Goal: Information Seeking & Learning: Learn about a topic

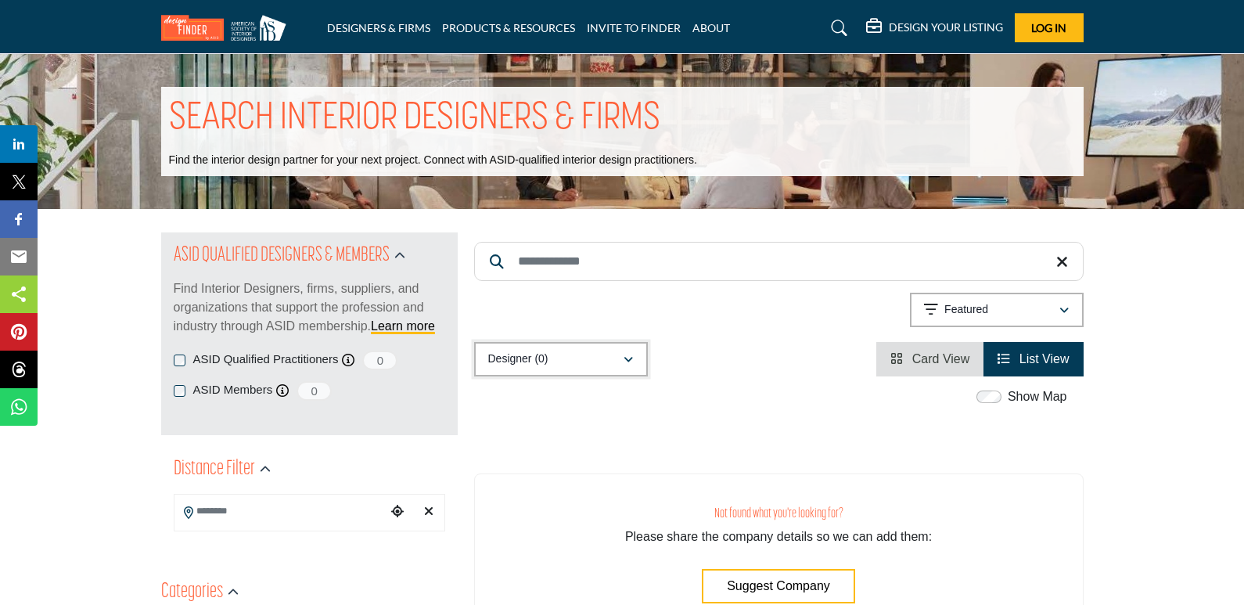
click at [573, 354] on div "Designer (0)" at bounding box center [555, 359] width 135 height 19
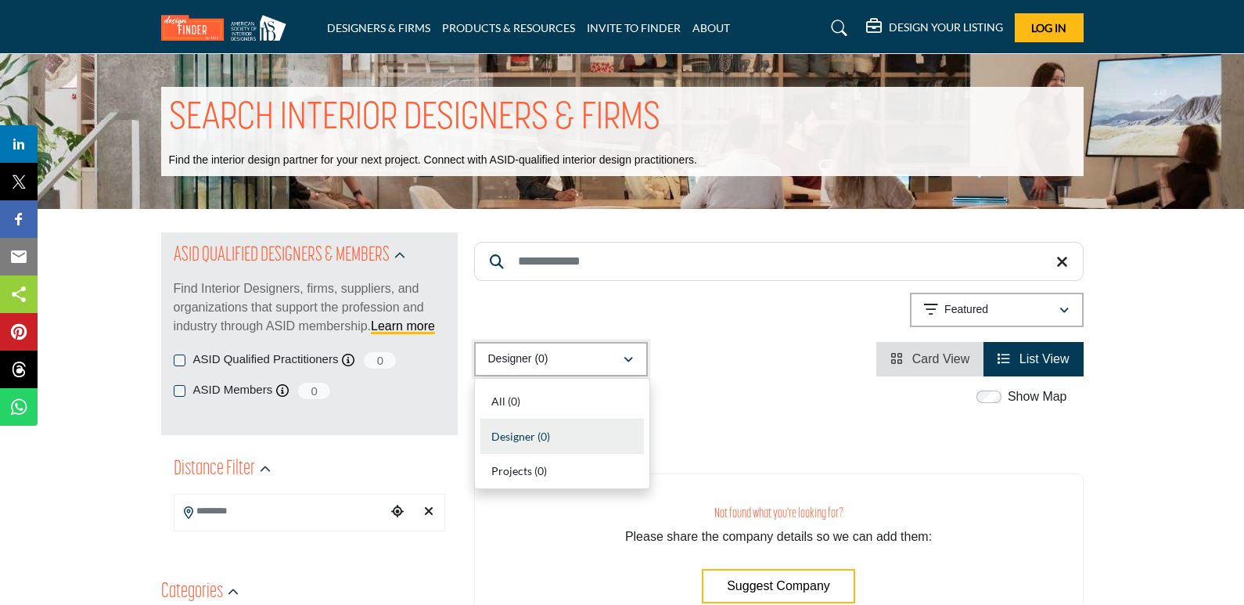
click at [573, 354] on div "Designer (0)" at bounding box center [555, 359] width 135 height 19
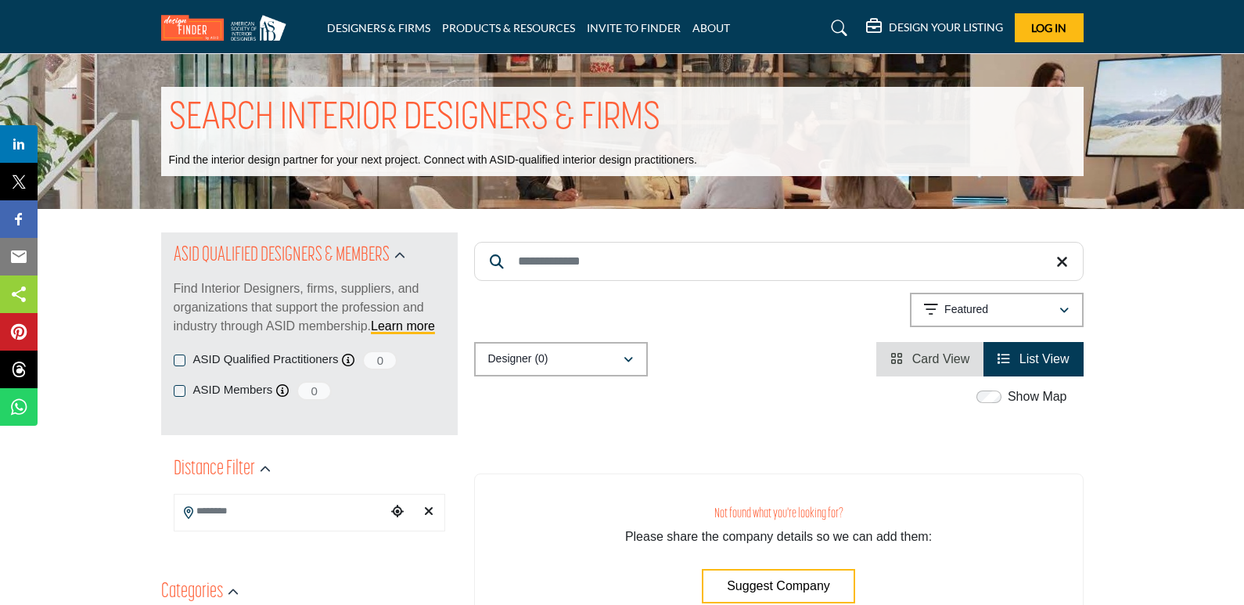
click at [934, 364] on span "Card View" at bounding box center [941, 358] width 58 height 13
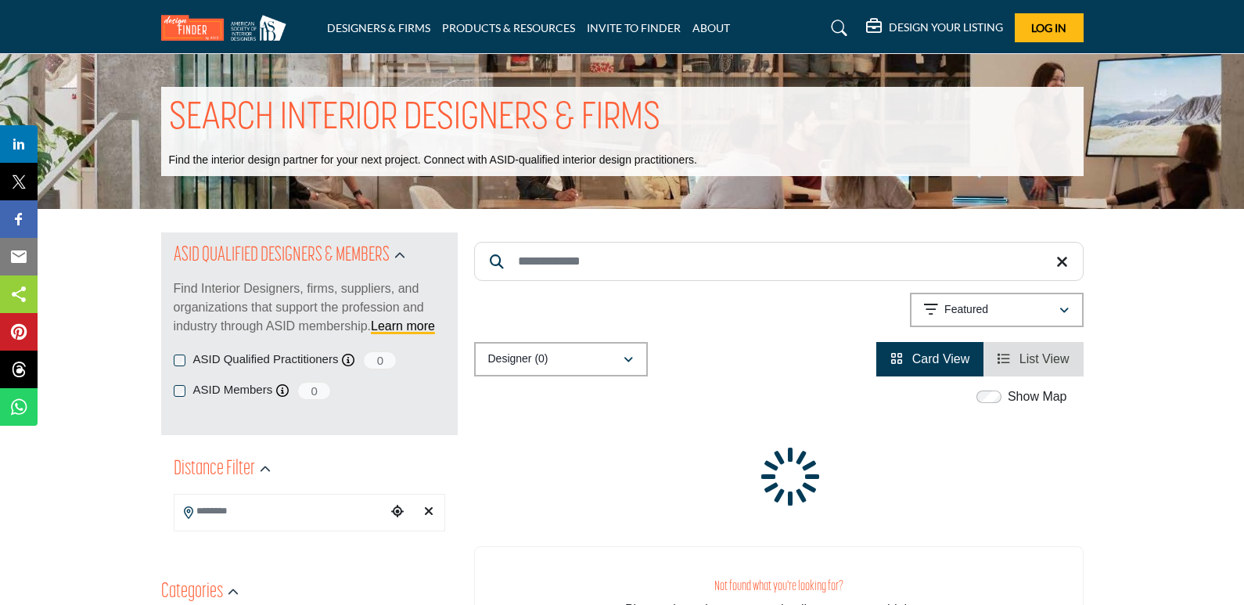
click at [998, 343] on li "List View" at bounding box center [1032, 359] width 99 height 34
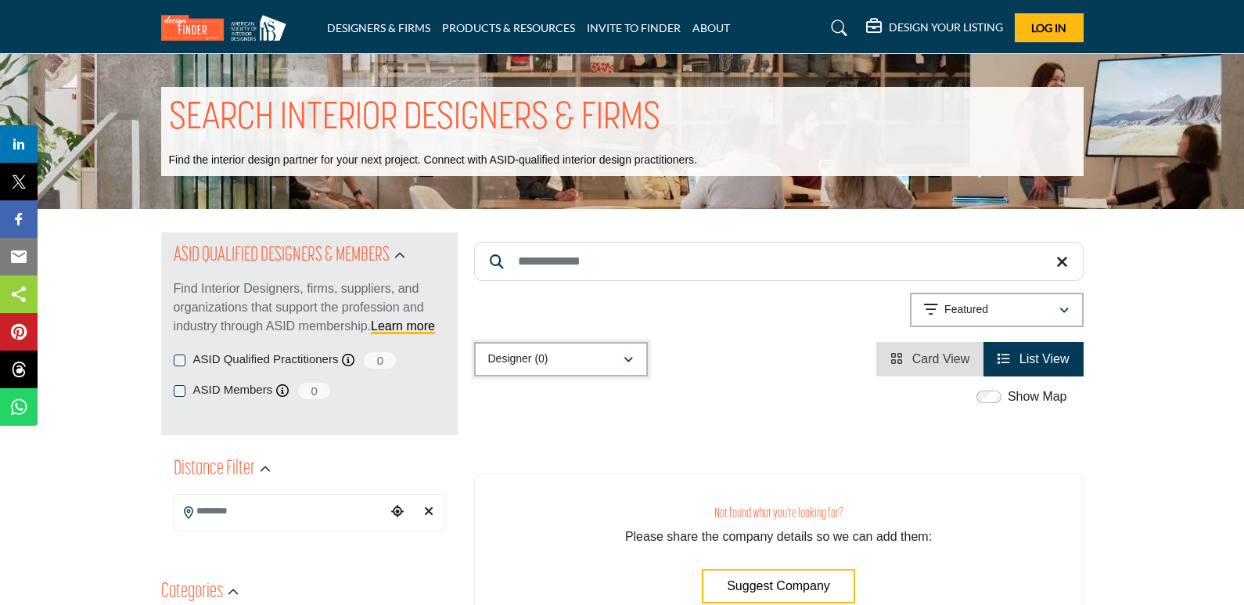
click at [555, 357] on div "Designer (0)" at bounding box center [555, 359] width 135 height 19
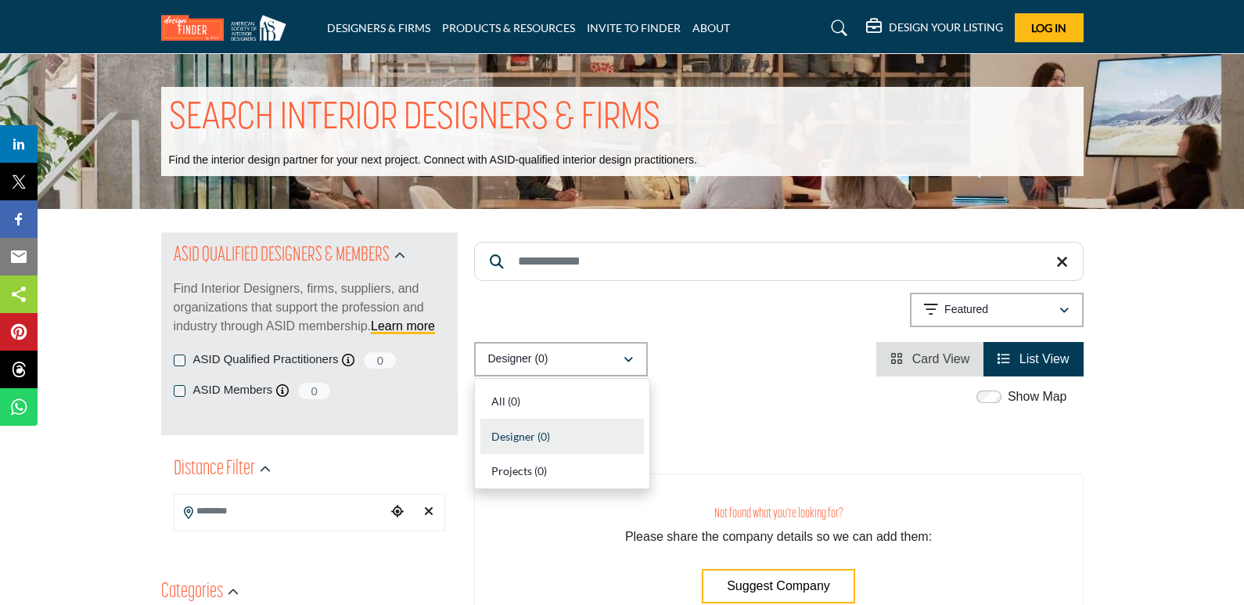
click at [683, 361] on div "Designer (0) All (0) Designer (0) Products (0) Projects (0) Card View" at bounding box center [778, 359] width 609 height 34
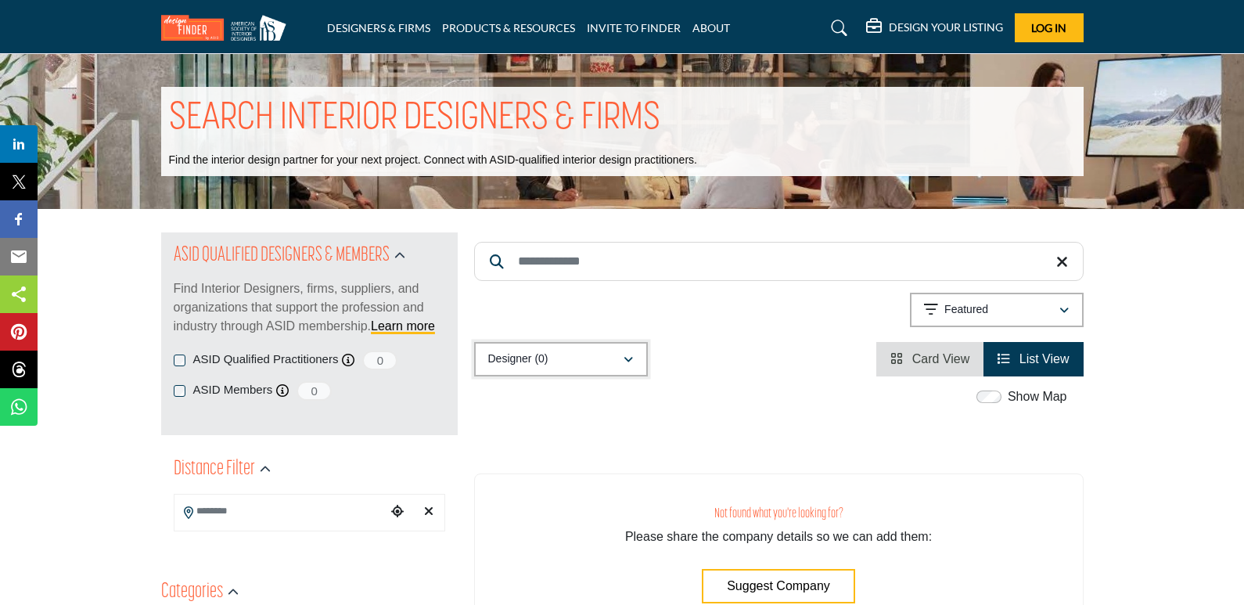
click at [601, 361] on div "Designer (0)" at bounding box center [555, 359] width 135 height 19
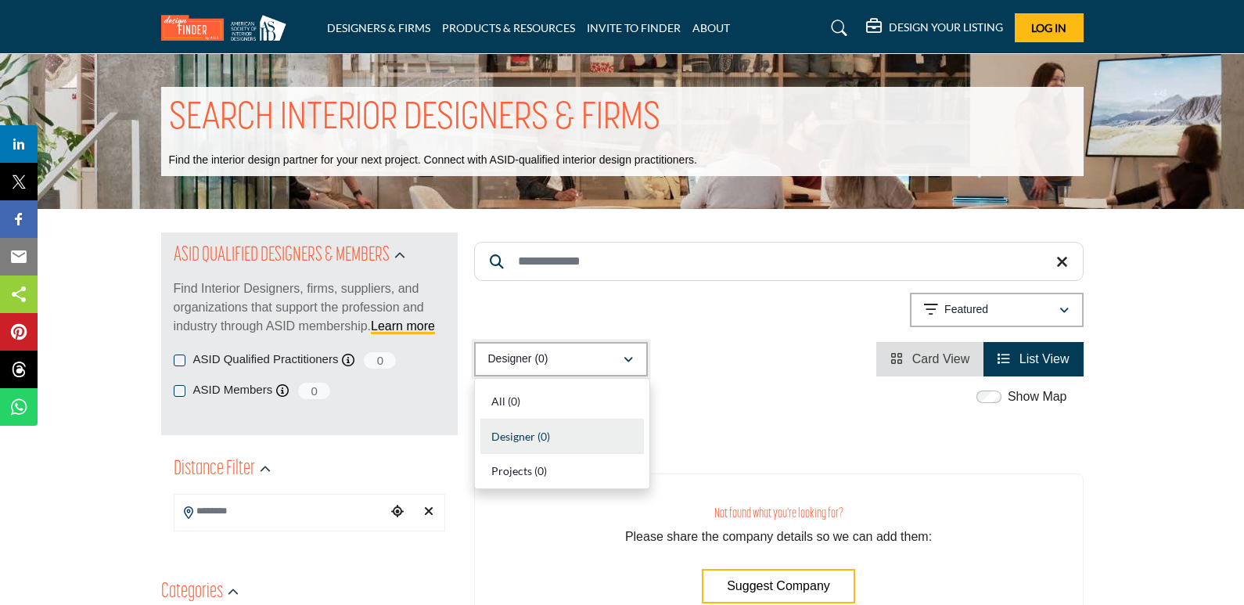
click at [601, 361] on div "Designer (0)" at bounding box center [555, 359] width 135 height 19
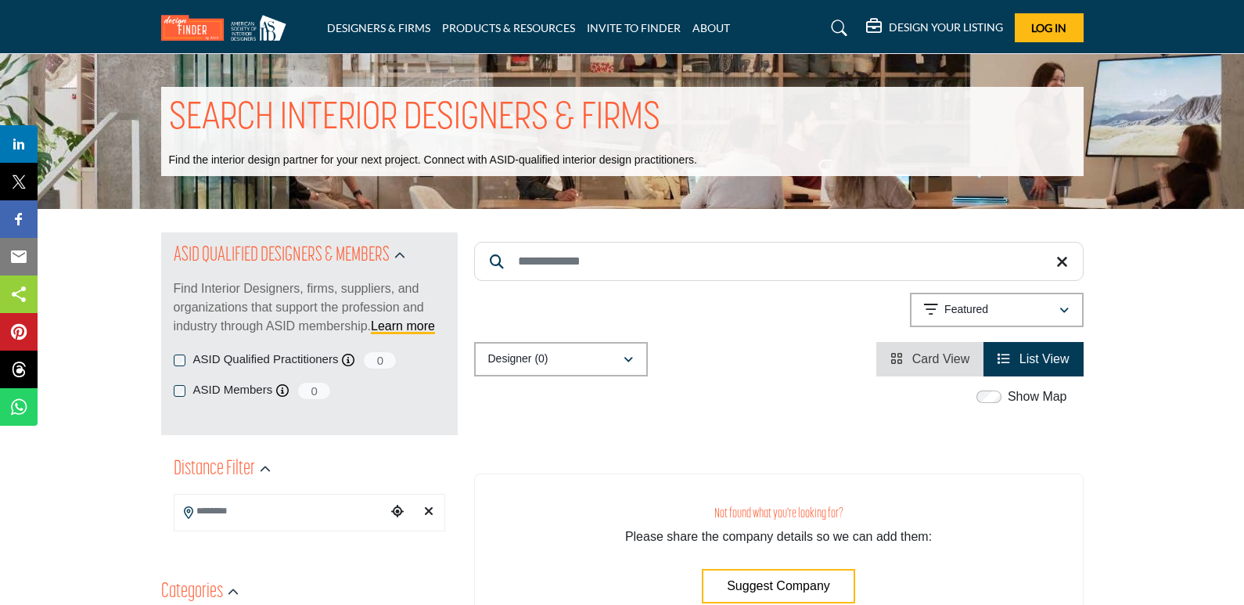
click at [765, 359] on div "Designer (0) All (0) Designer (0) Products (0) Projects (0) Card View" at bounding box center [778, 359] width 609 height 34
click at [949, 365] on li "Card View" at bounding box center [929, 359] width 107 height 34
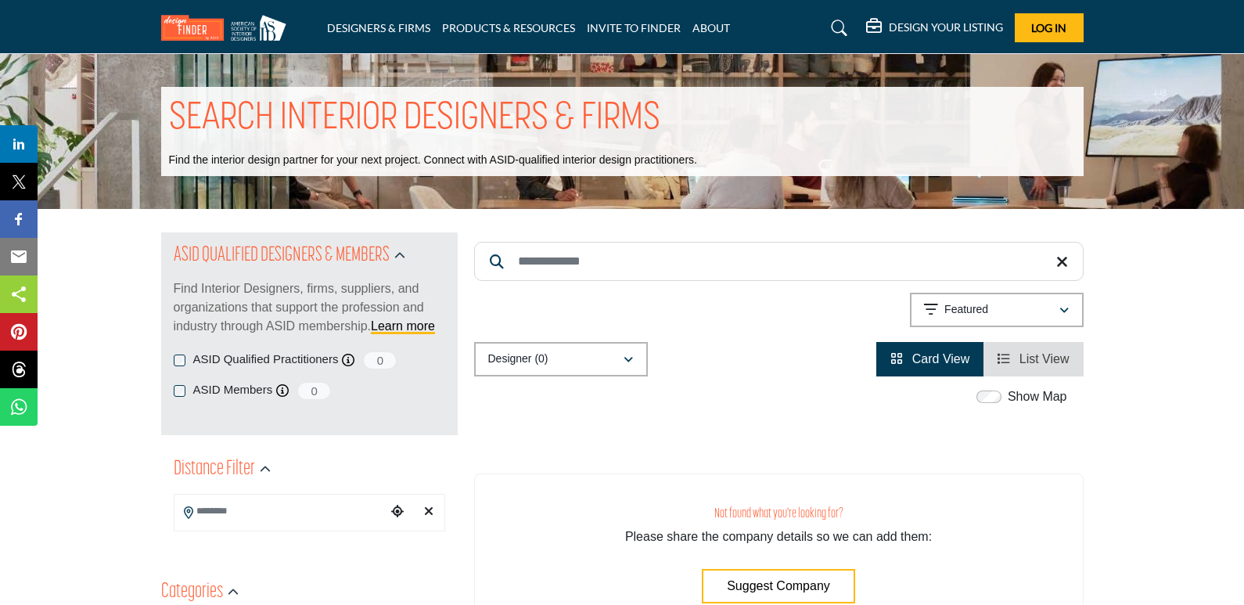
click at [1016, 357] on link "List View" at bounding box center [1032, 358] width 71 height 13
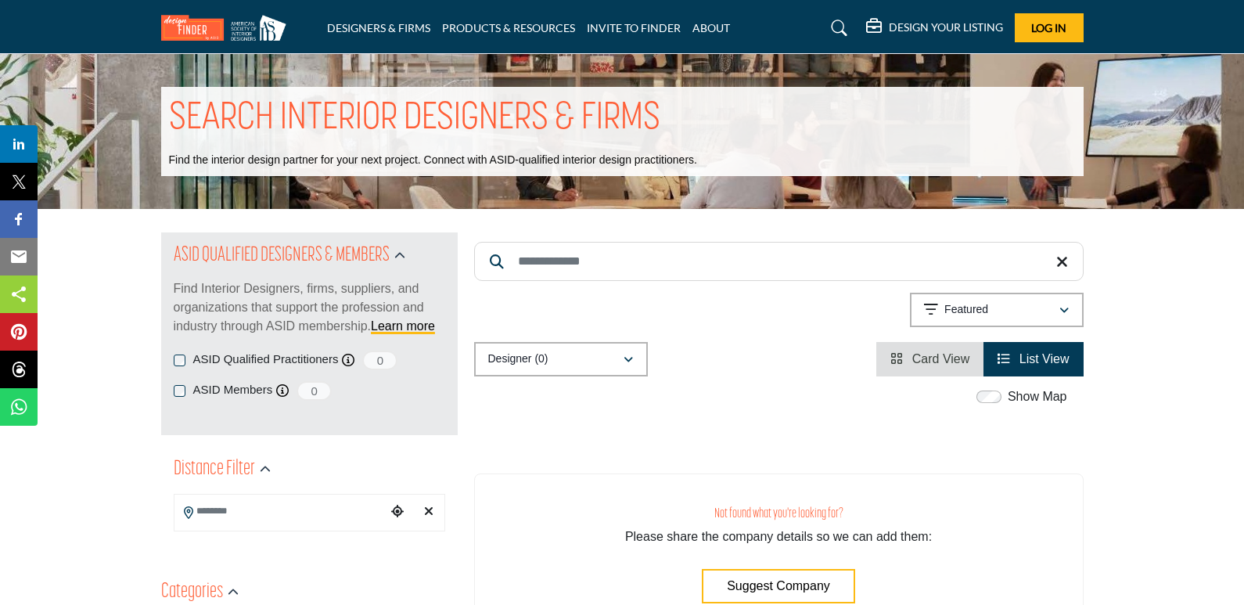
click at [618, 266] on input "Search Keyword" at bounding box center [778, 261] width 609 height 39
click at [757, 321] on div "Showing 0 results out of 0 Featured" at bounding box center [778, 313] width 609 height 40
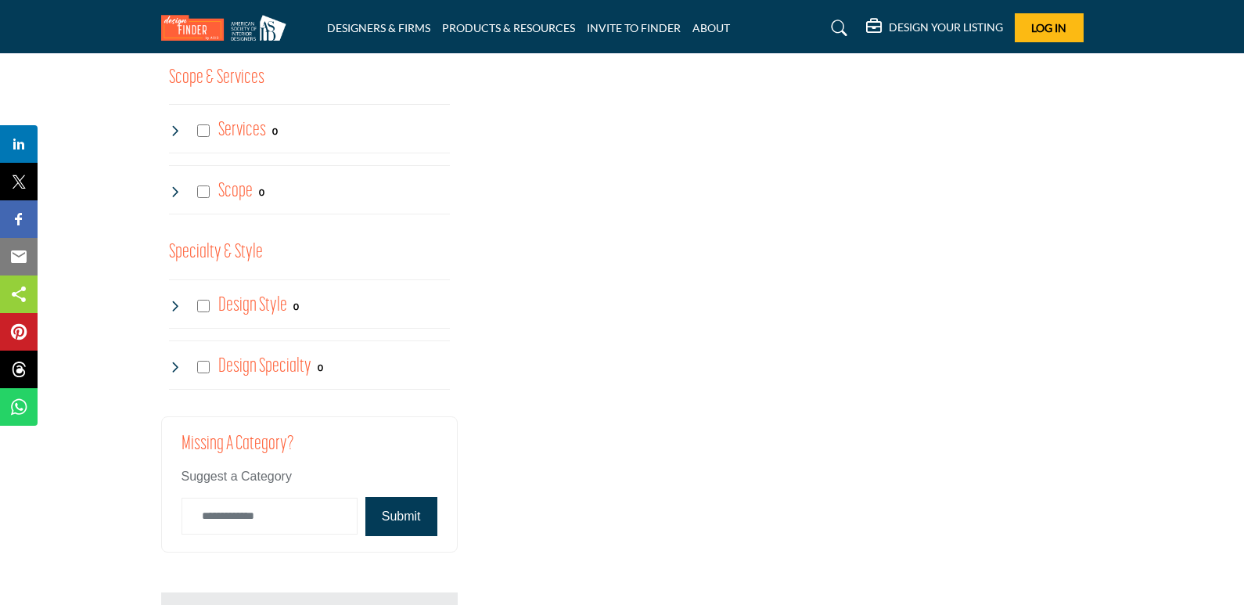
scroll to position [1613, 0]
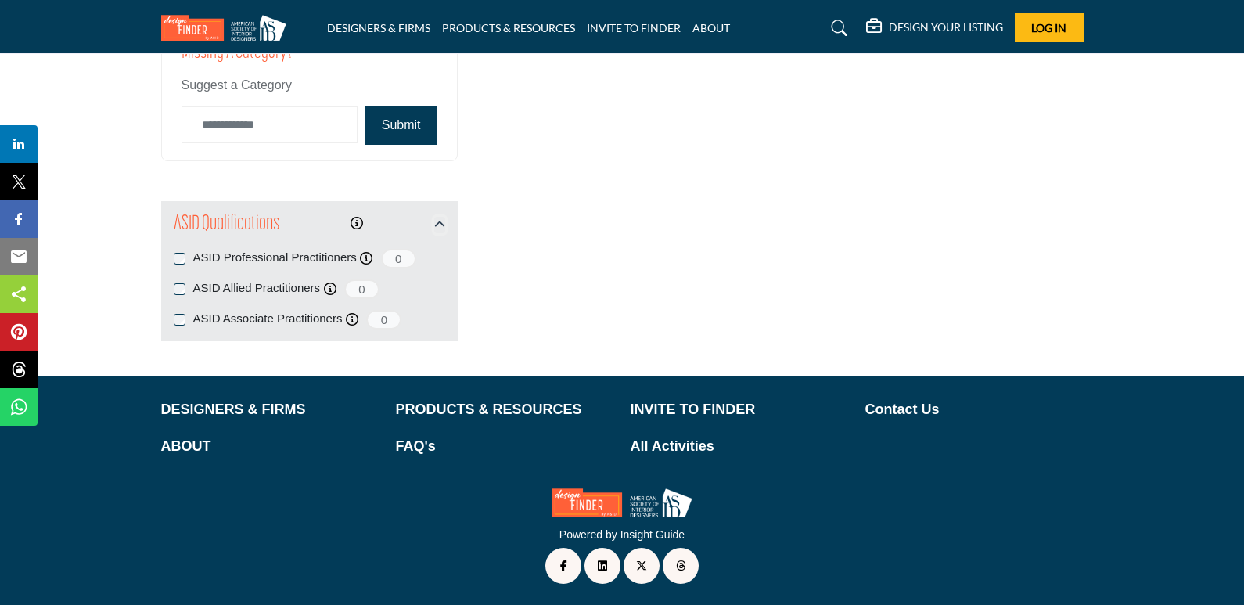
click at [440, 222] on icon "button" at bounding box center [439, 224] width 11 height 11
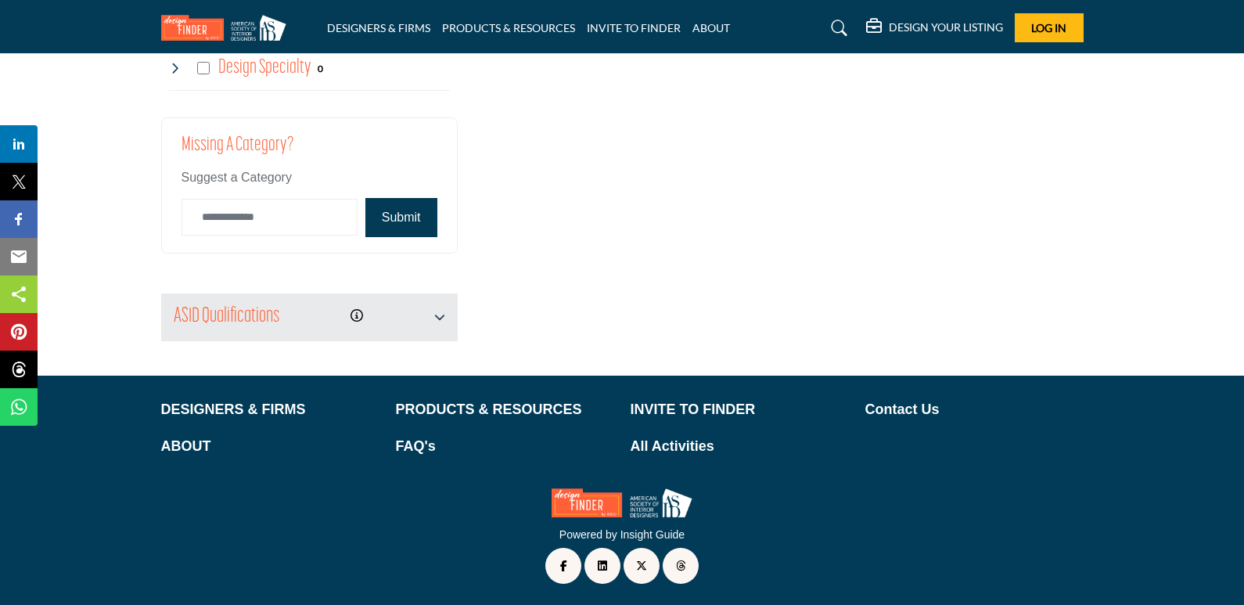
click at [446, 314] on div "ASID Qualifications ASID Professional Practitioners ASID Professional Practitio…" at bounding box center [309, 317] width 296 height 48
click at [442, 314] on icon "button" at bounding box center [439, 316] width 11 height 11
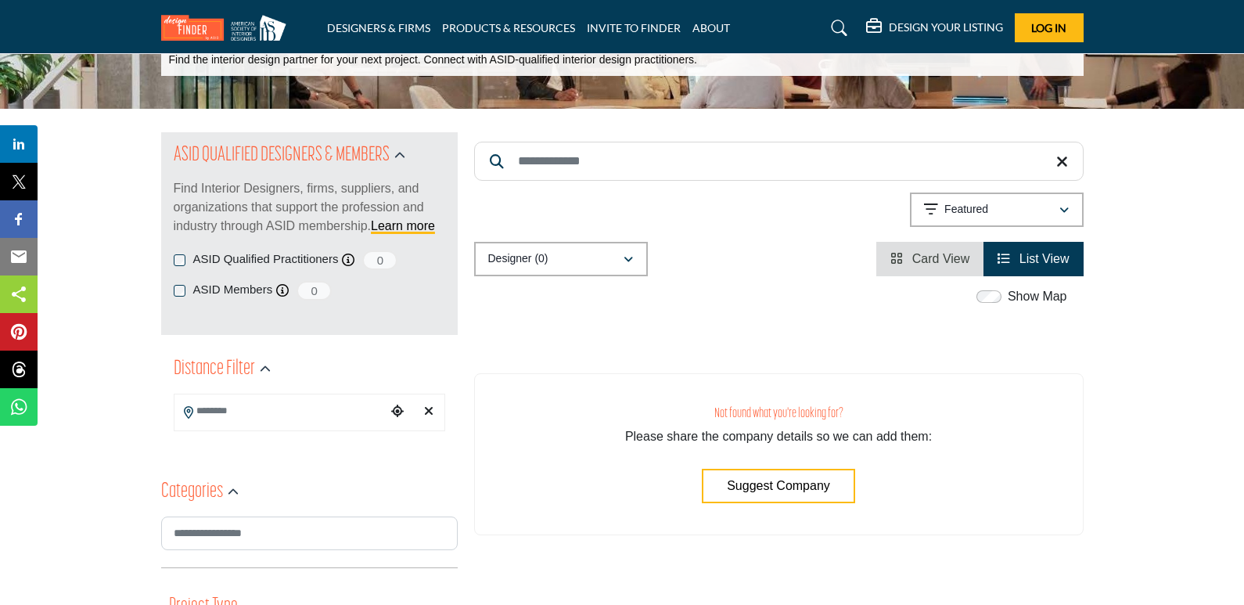
scroll to position [0, 0]
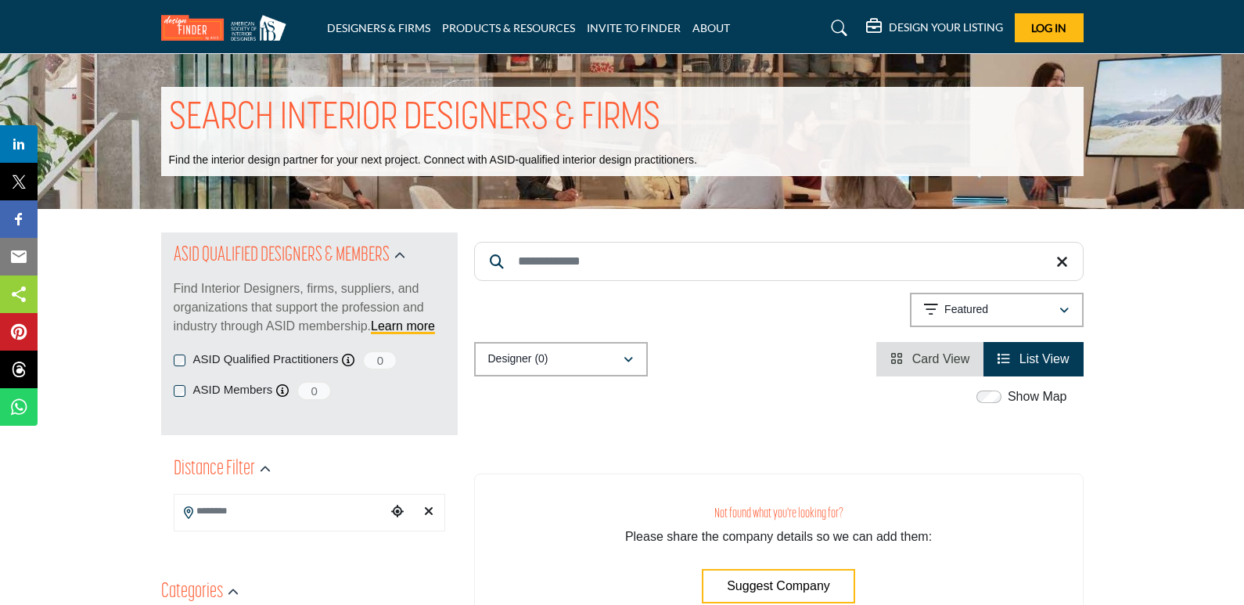
click at [210, 24] on img at bounding box center [227, 28] width 133 height 26
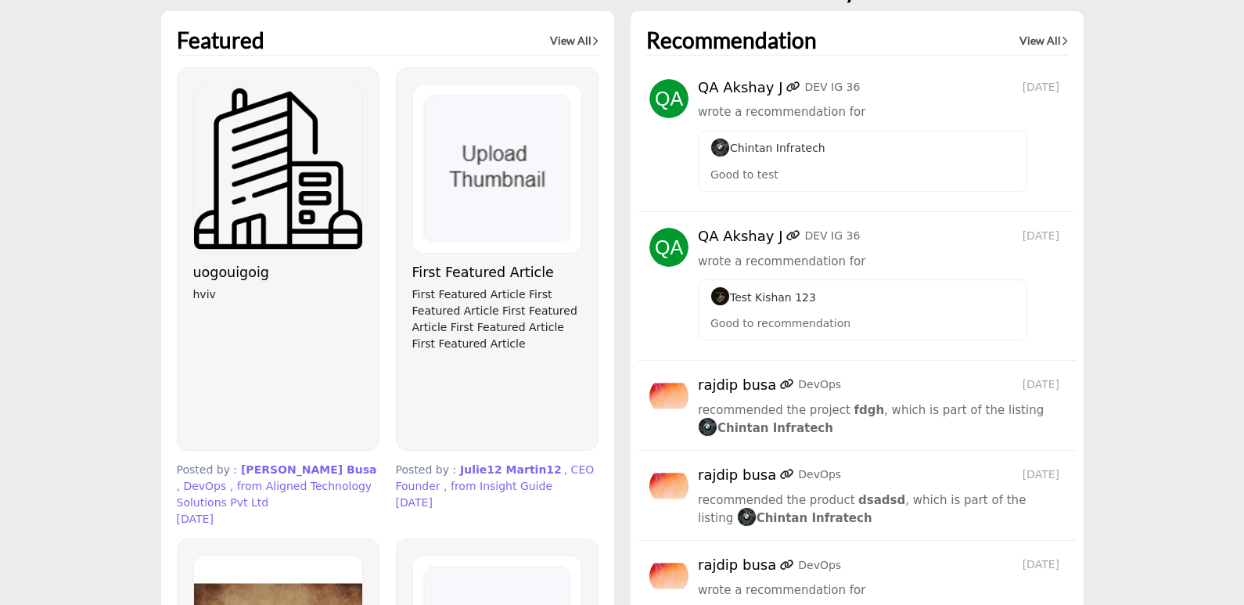
scroll to position [5333, 0]
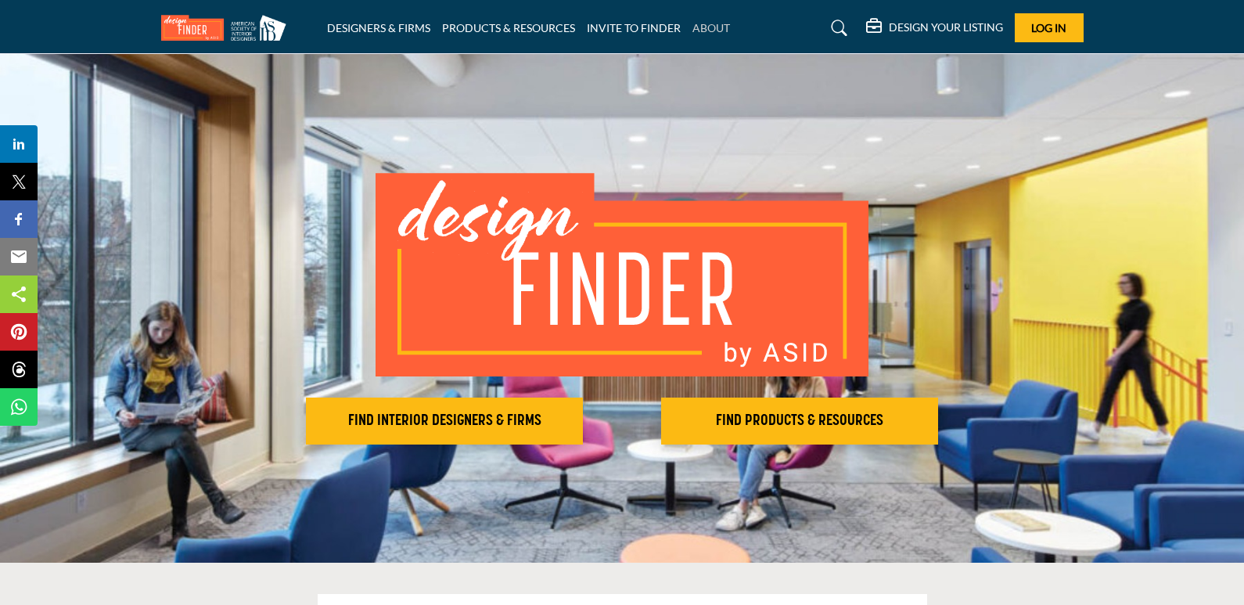
click at [711, 29] on link "ABOUT" at bounding box center [711, 27] width 38 height 13
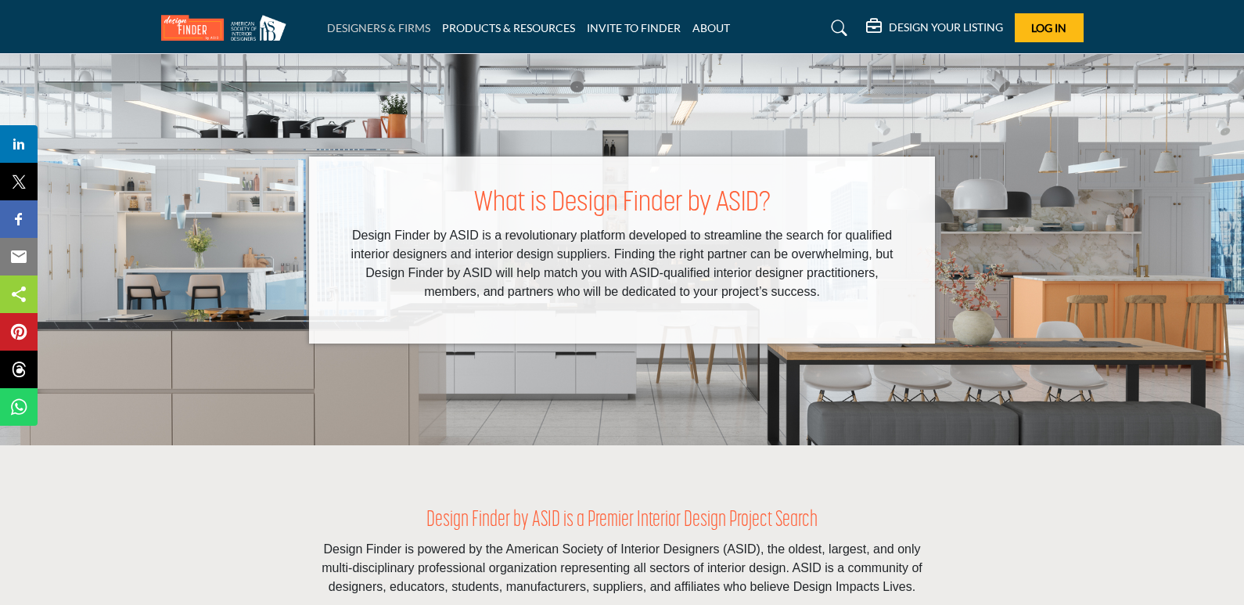
click at [389, 29] on link "DESIGNERS & FIRMS" at bounding box center [378, 27] width 103 height 13
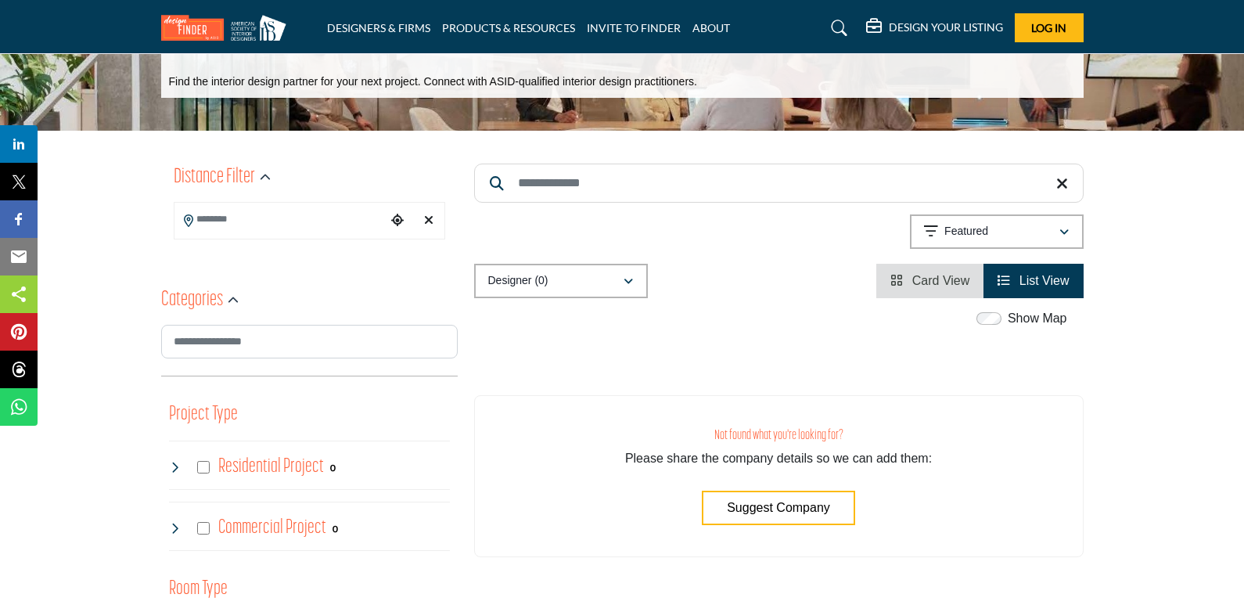
click at [887, 275] on li "Card View" at bounding box center [929, 281] width 107 height 34
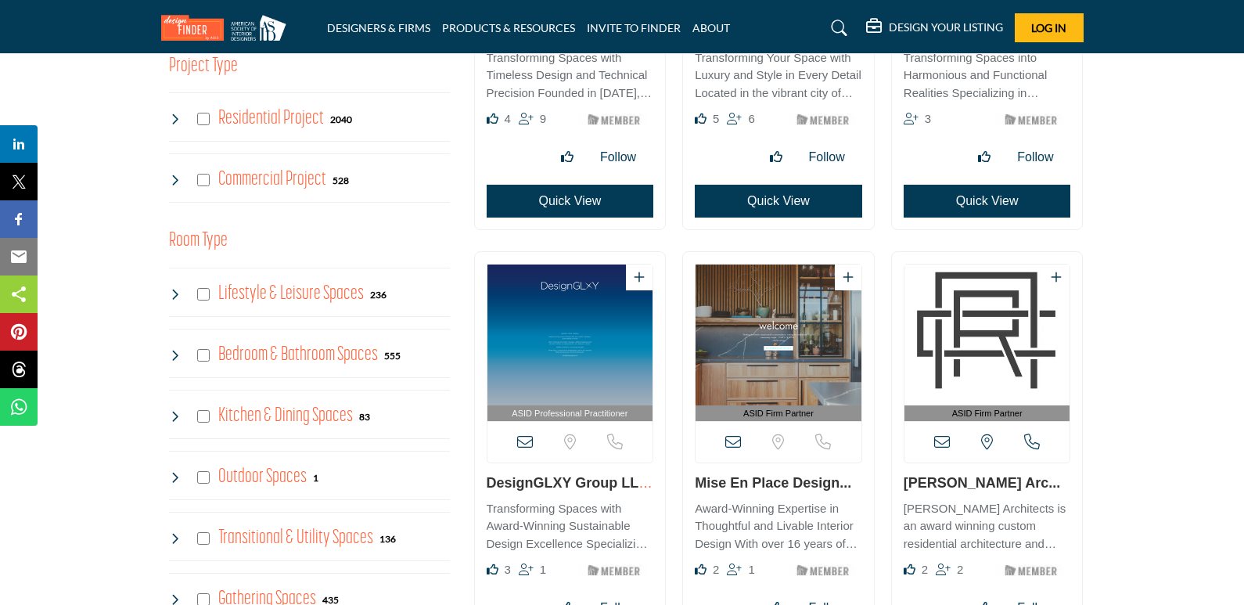
scroll to position [704, 0]
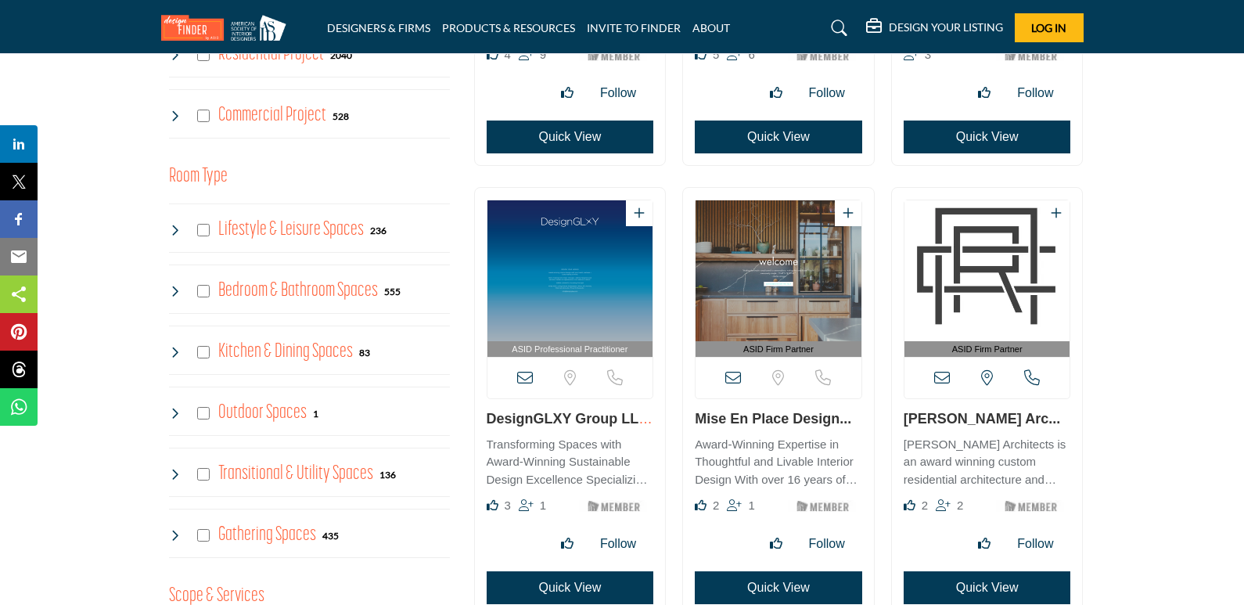
click at [556, 294] on img "Open Listing in new tab" at bounding box center [570, 270] width 166 height 141
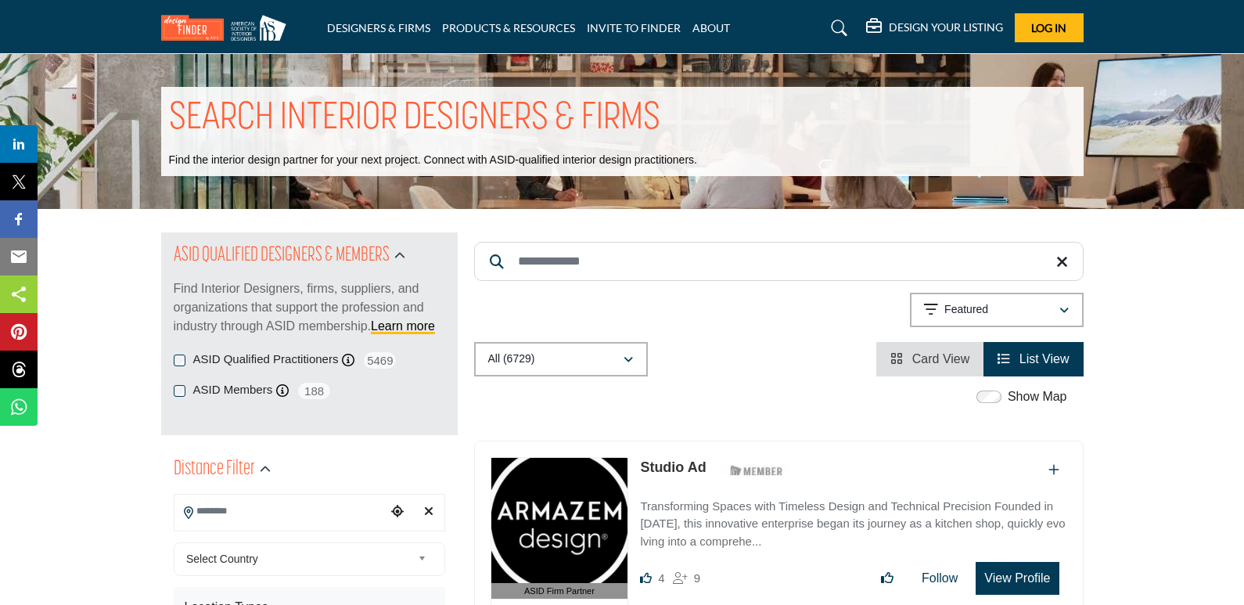
scroll to position [78, 0]
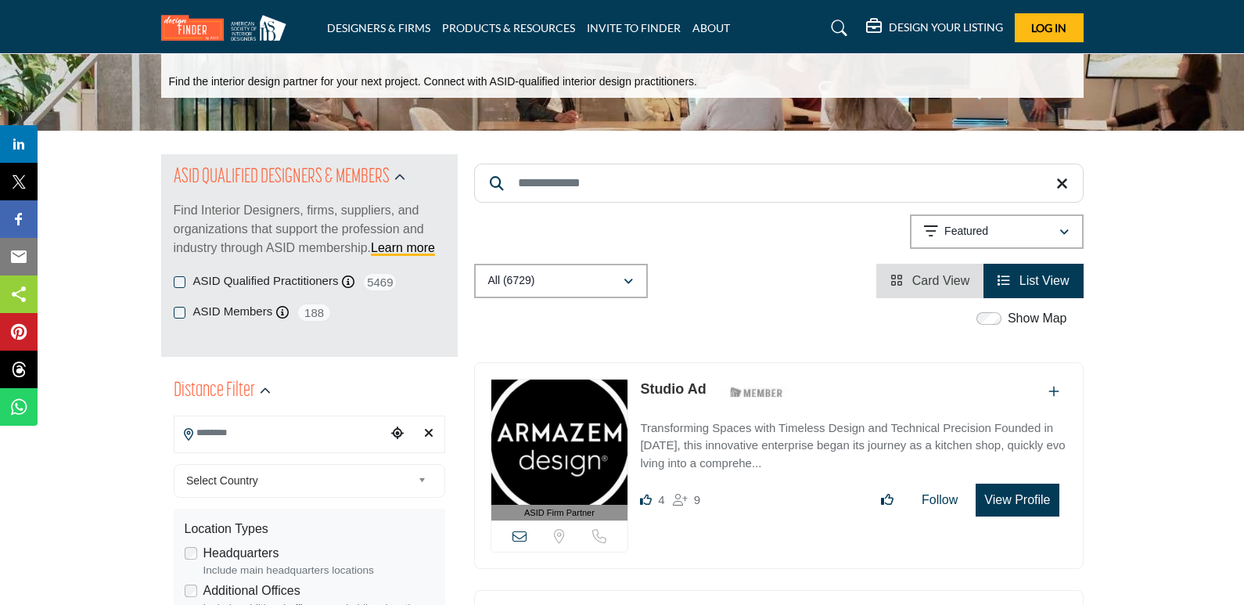
click at [197, 27] on img at bounding box center [227, 28] width 133 height 26
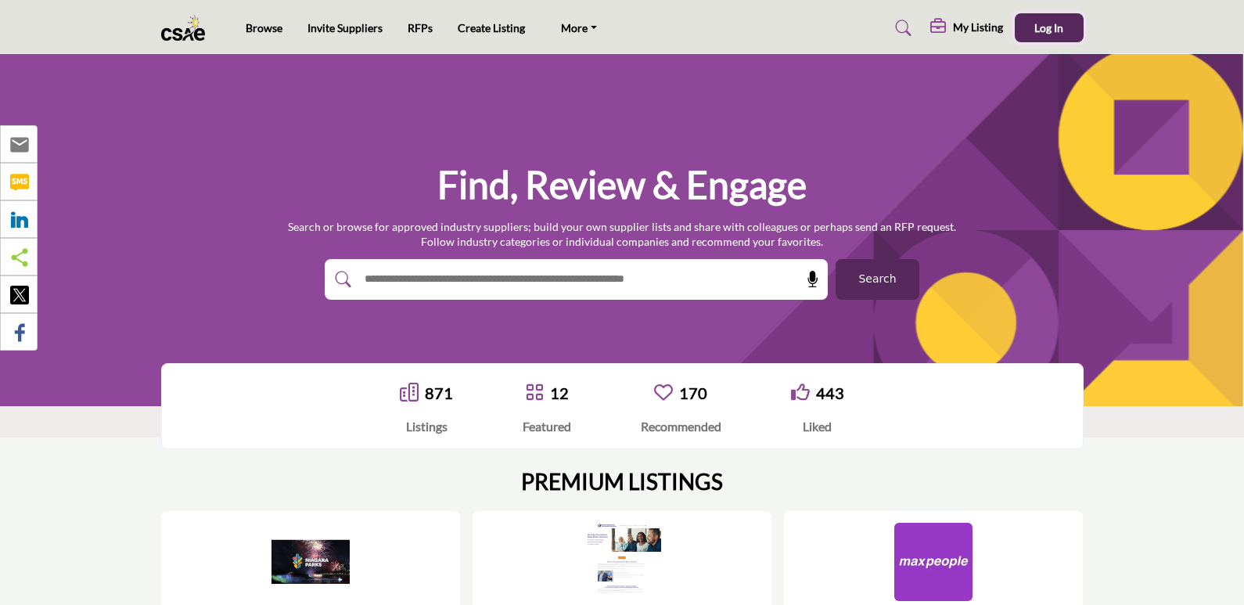
click at [1025, 30] on button "Log In" at bounding box center [1048, 27] width 69 height 29
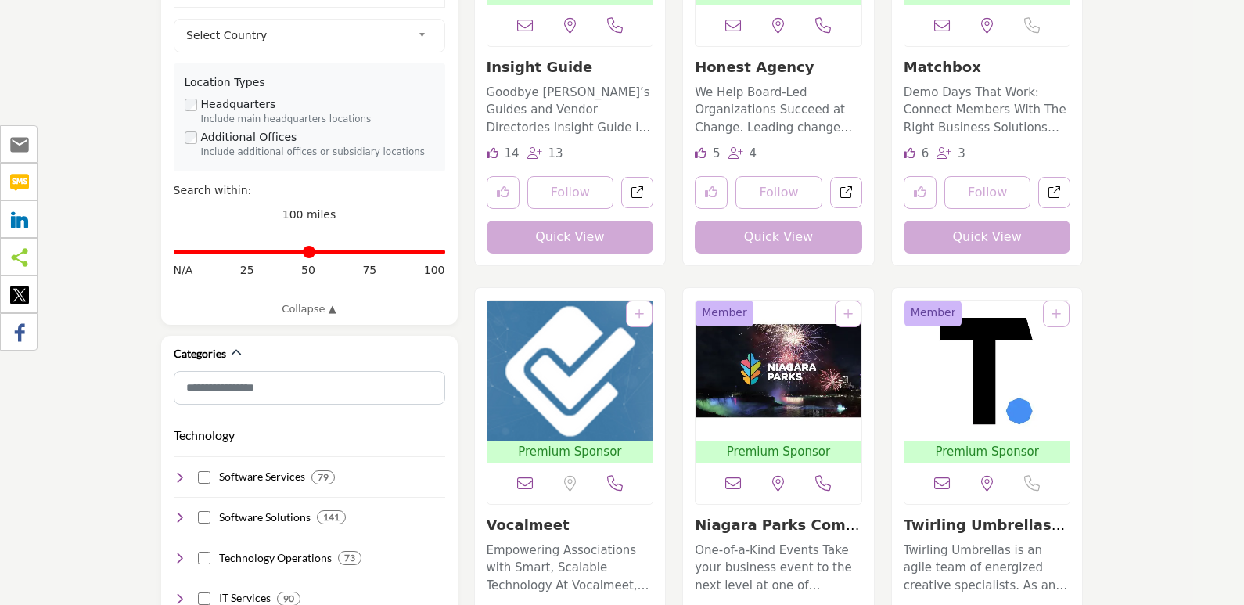
scroll to position [156, 0]
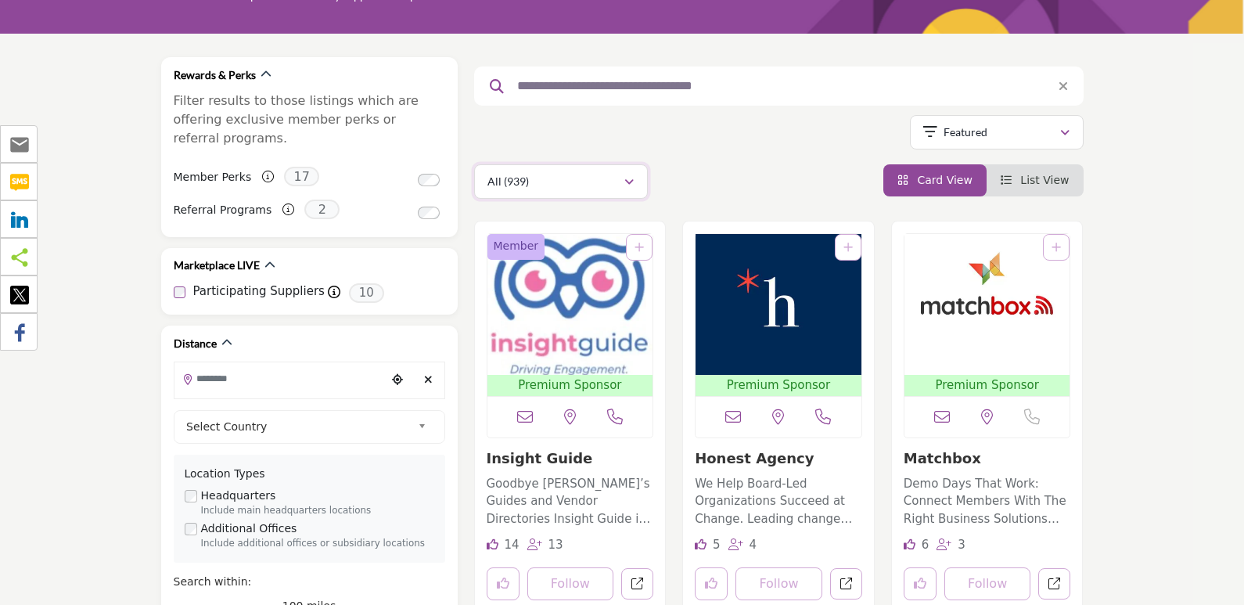
click at [549, 171] on button "All (939)" at bounding box center [561, 181] width 174 height 34
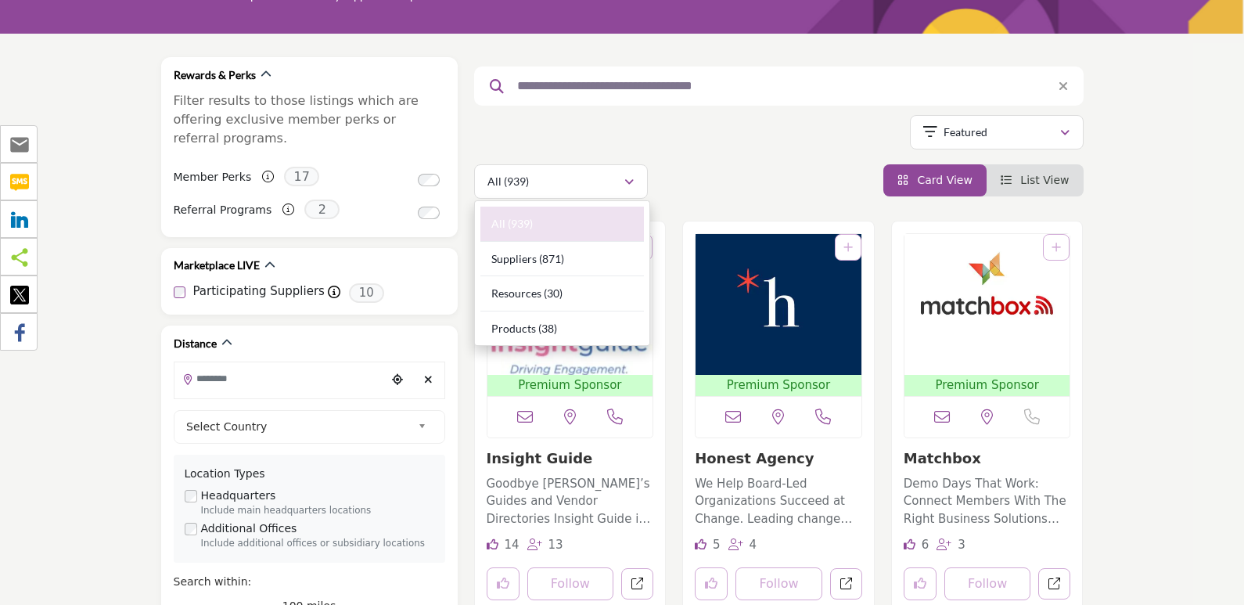
click at [829, 151] on div "Showing 42 results out of 939" at bounding box center [778, 135] width 609 height 40
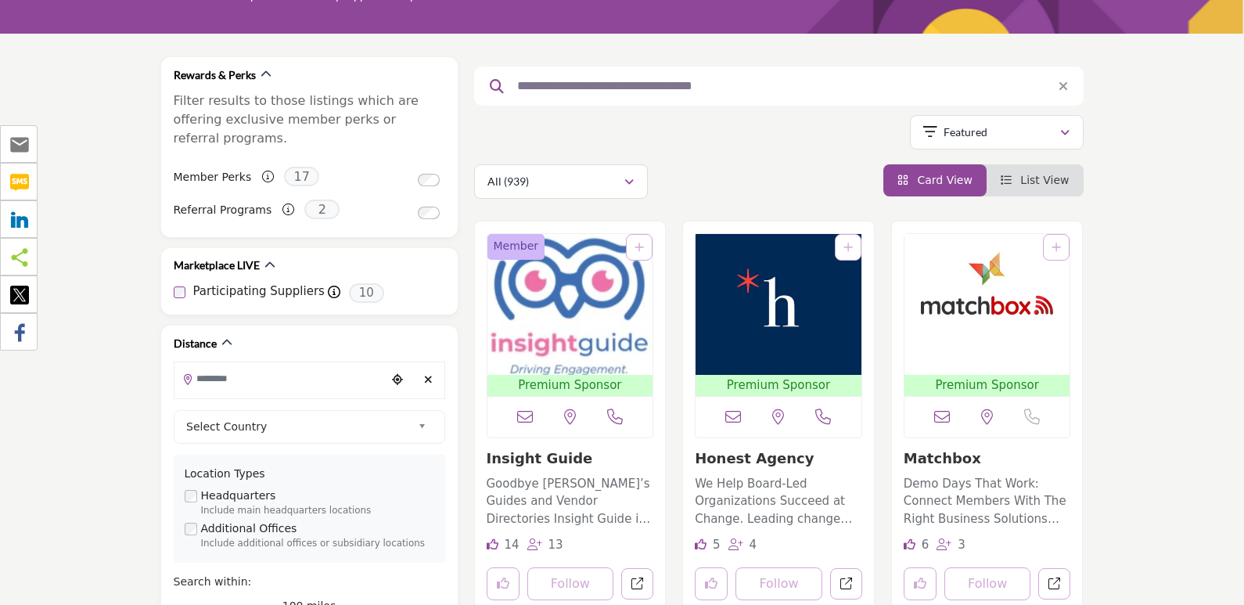
click at [1052, 188] on li "List View" at bounding box center [1034, 180] width 97 height 32
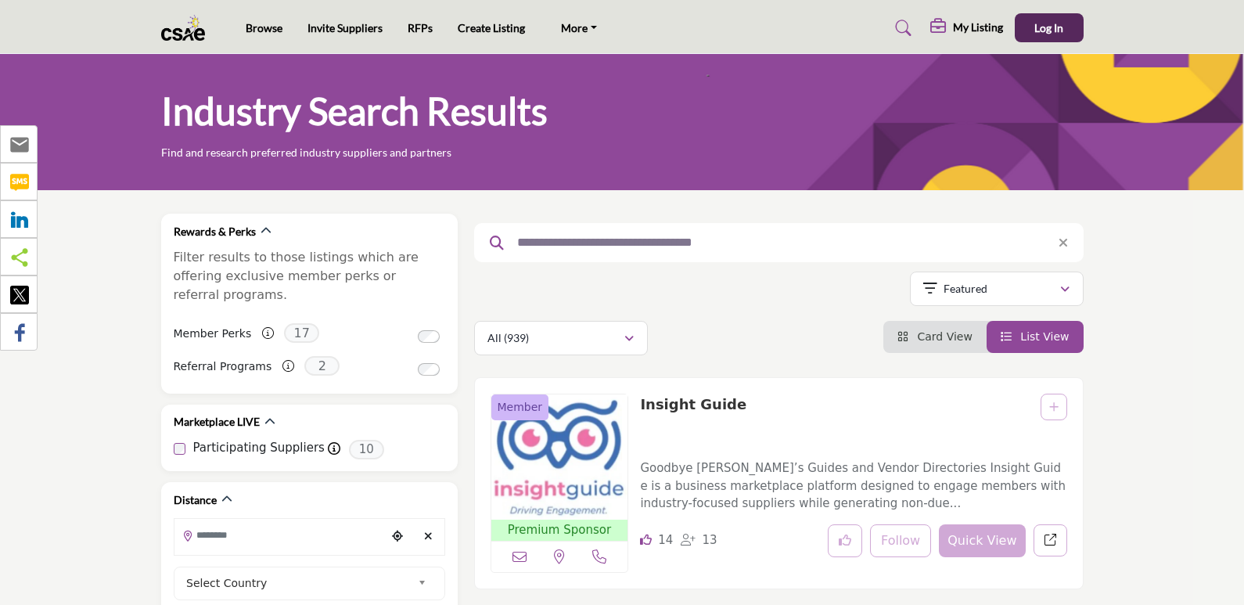
click at [195, 28] on img at bounding box center [187, 28] width 52 height 26
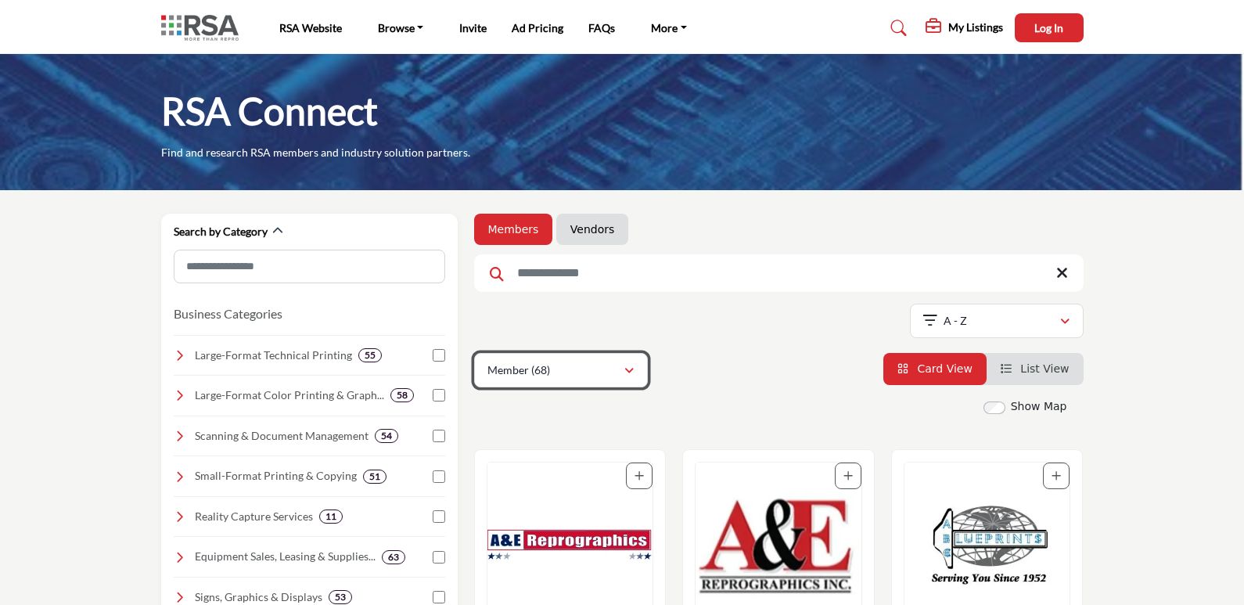
click at [555, 361] on div "Member (68)" at bounding box center [555, 370] width 136 height 19
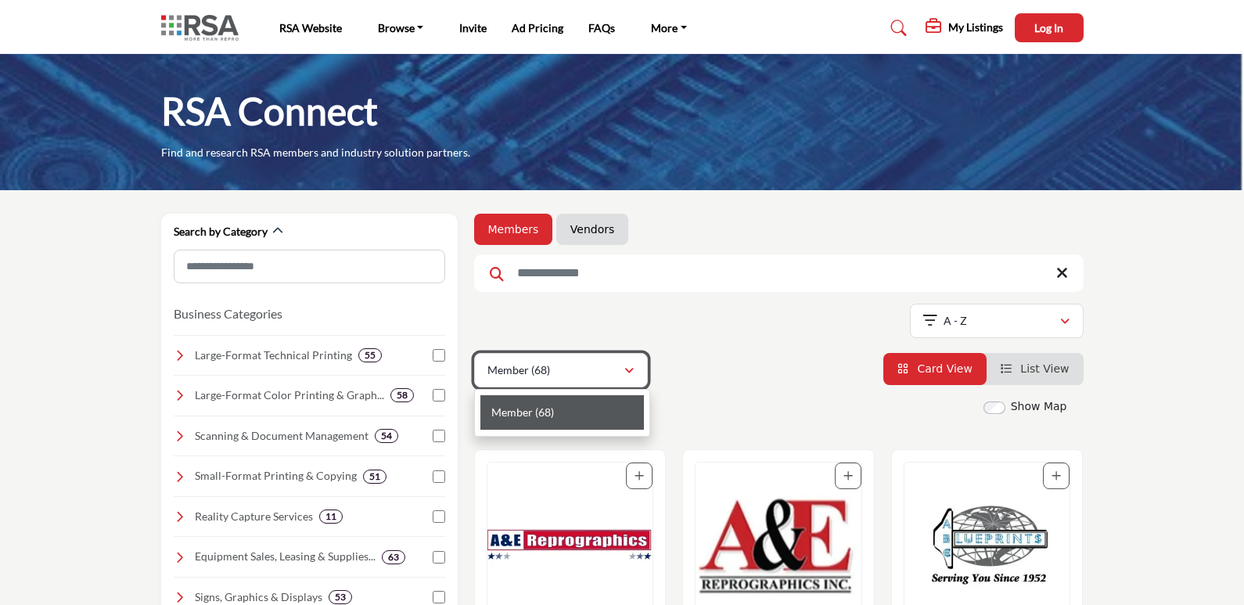
click at [555, 361] on div "Member (68)" at bounding box center [555, 370] width 136 height 19
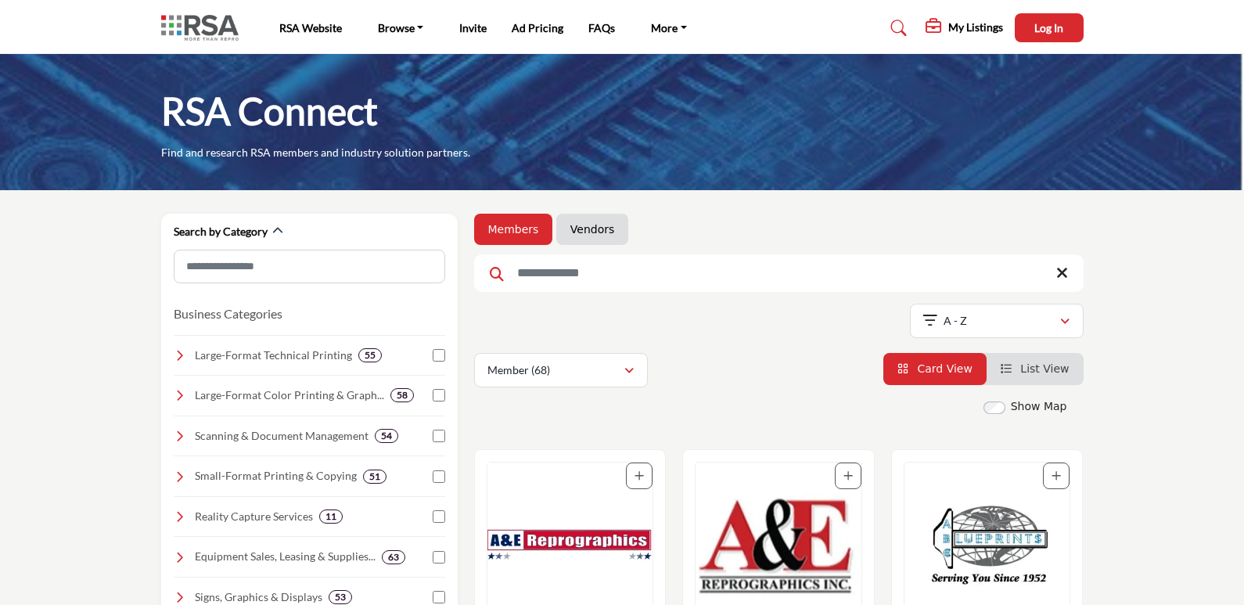
click at [570, 231] on link "Vendors" at bounding box center [592, 229] width 44 height 16
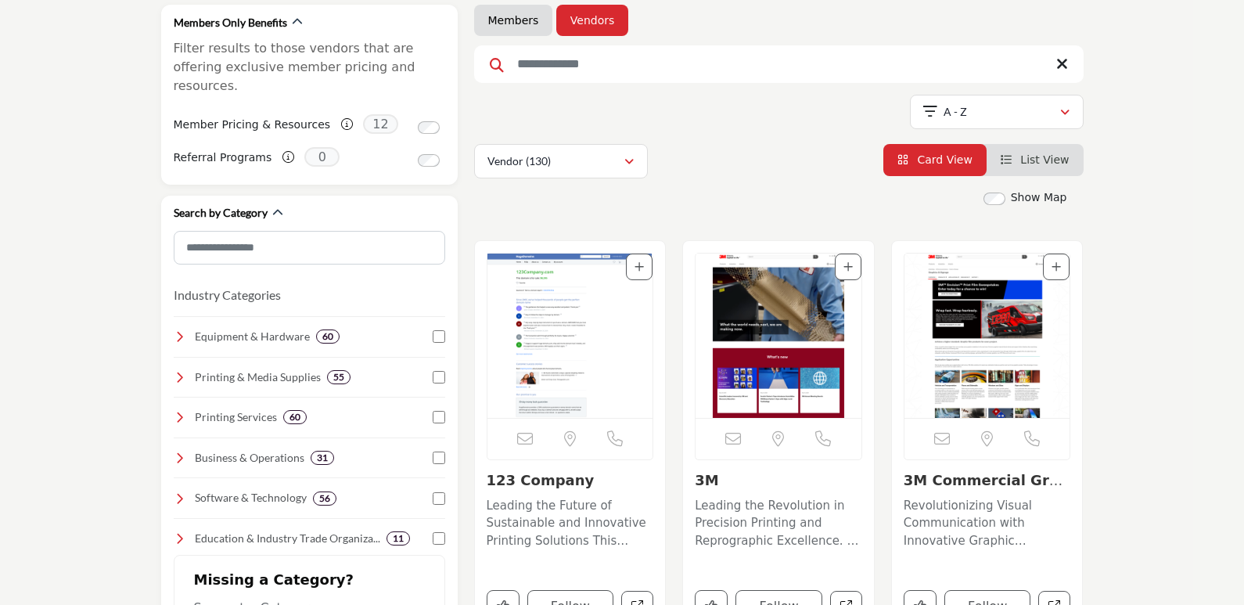
scroll to position [78, 0]
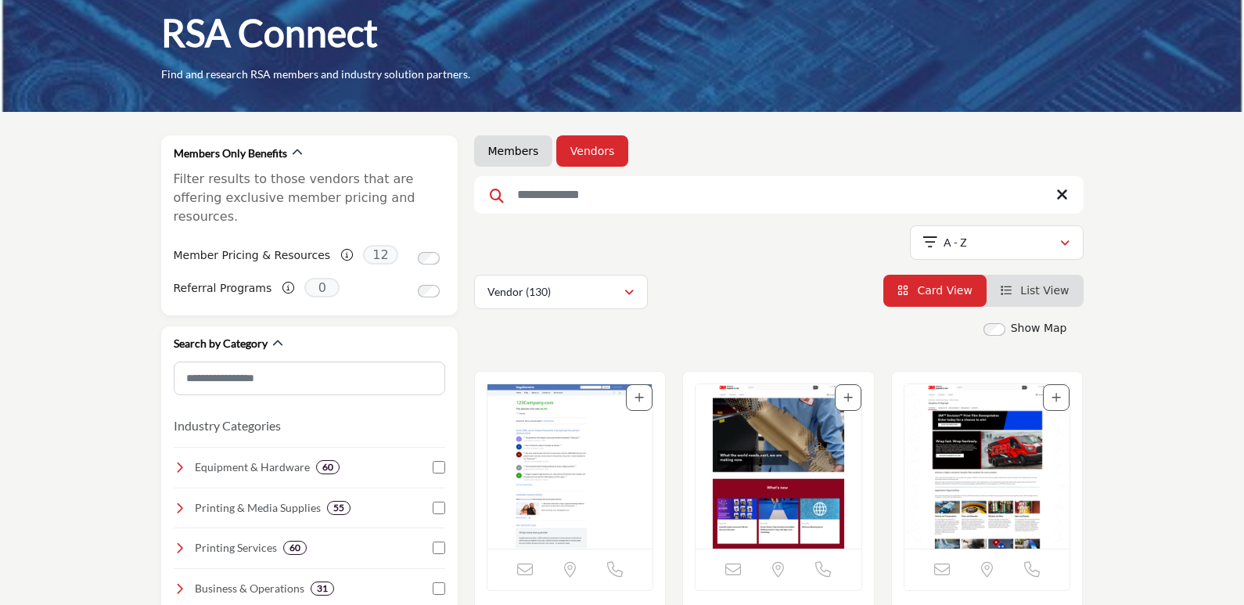
click at [507, 160] on li "Members" at bounding box center [513, 150] width 79 height 31
select select "***"
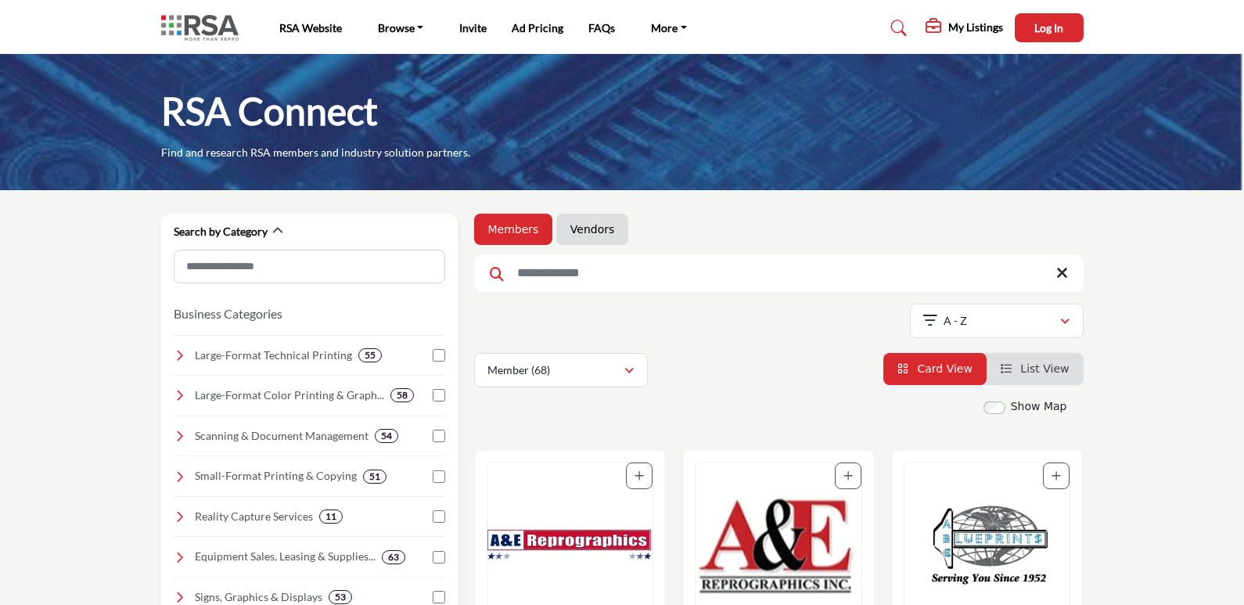
click at [535, 515] on img "Open Listing in new tab" at bounding box center [570, 544] width 166 height 164
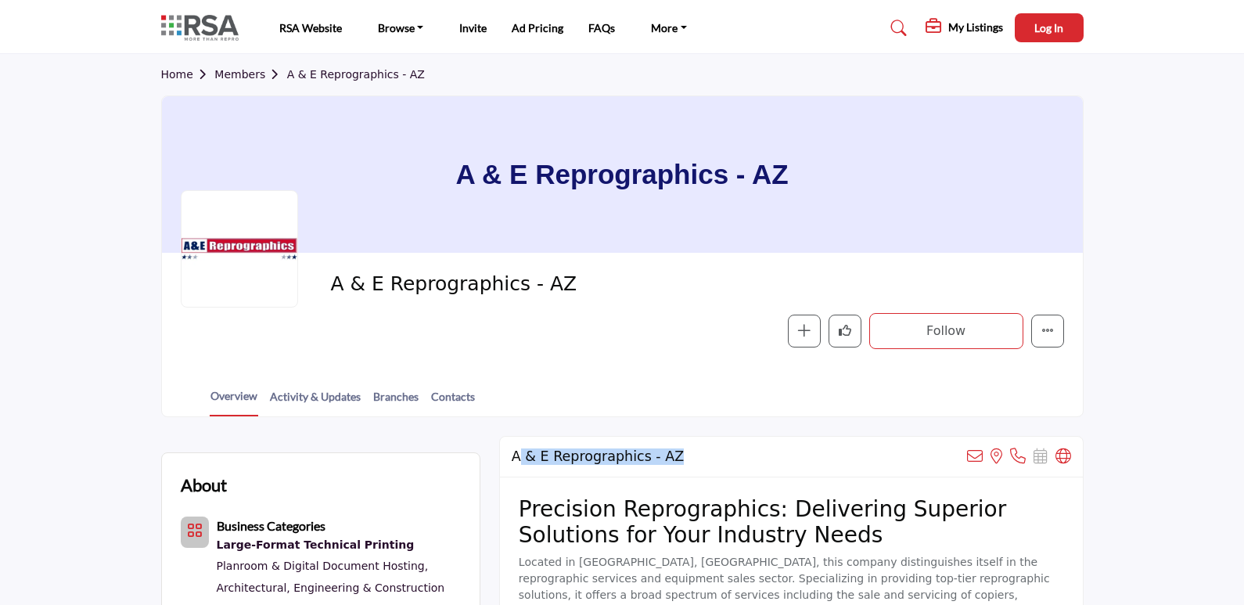
drag, startPoint x: 521, startPoint y: 448, endPoint x: 771, endPoint y: 447, distance: 250.3
click at [759, 448] on div "A & E Reprographics - AZ View email address of this listing View the location o…" at bounding box center [791, 456] width 583 height 41
click at [810, 447] on div "A & E Reprographics - AZ View email address of this listing View the location o…" at bounding box center [791, 456] width 583 height 41
click at [487, 174] on h1 "A & E Reprographics - AZ" at bounding box center [621, 174] width 332 height 156
drag, startPoint x: 454, startPoint y: 178, endPoint x: 792, endPoint y: 190, distance: 338.1
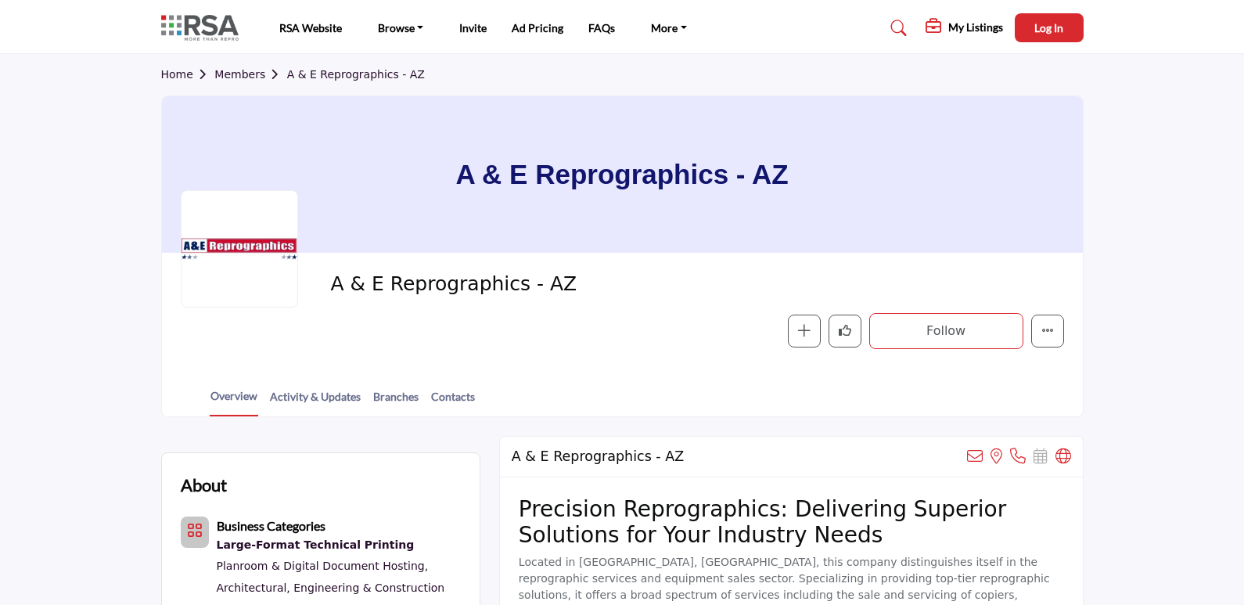
click at [792, 190] on div "A & E Reprographics - AZ" at bounding box center [622, 174] width 921 height 156
click at [822, 185] on div "A & E Reprographics - AZ" at bounding box center [622, 174] width 921 height 156
click at [1053, 41] on button "Log In" at bounding box center [1048, 27] width 69 height 29
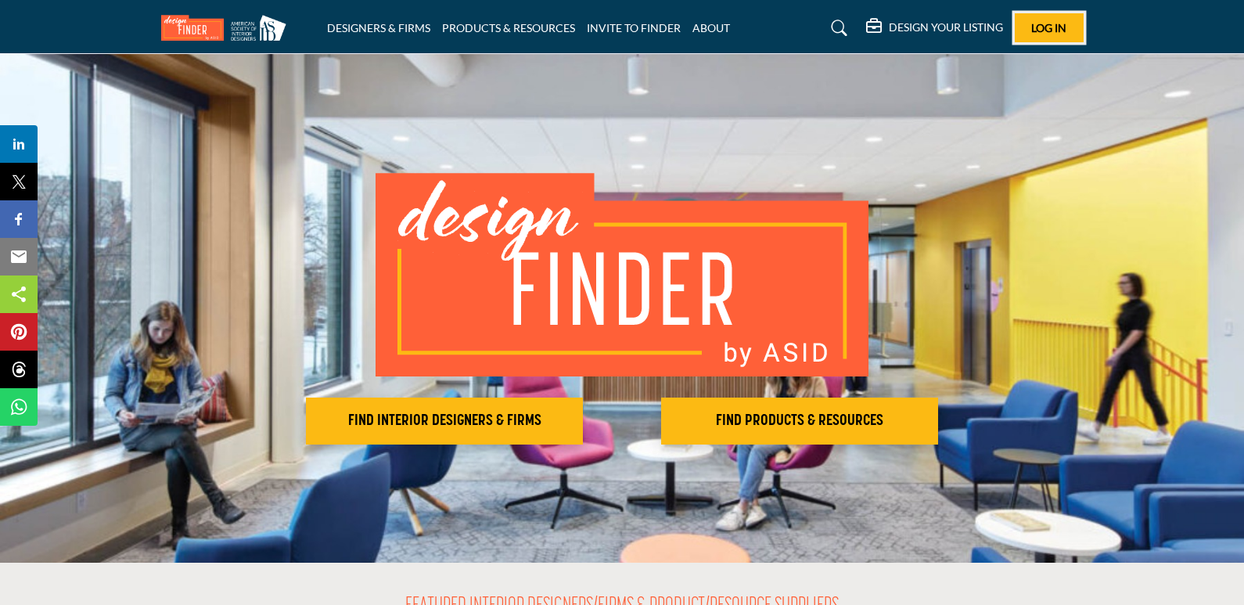
click at [1025, 39] on button "Log In" at bounding box center [1048, 27] width 69 height 29
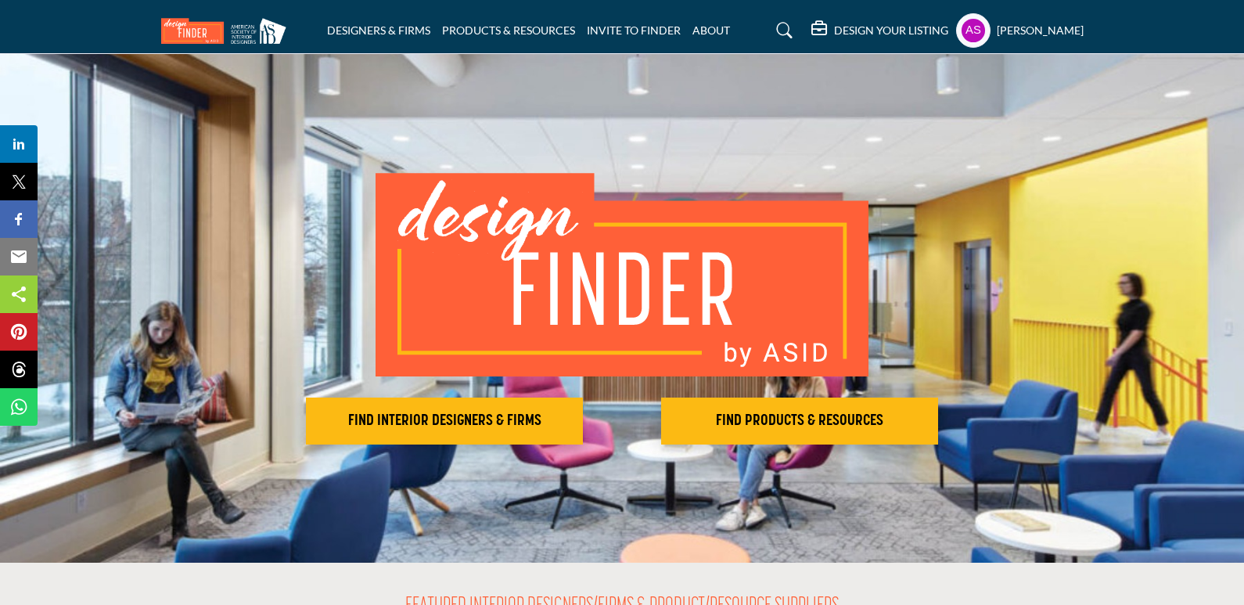
click at [856, 35] on h5 "DESIGN YOUR LISTING" at bounding box center [891, 30] width 114 height 14
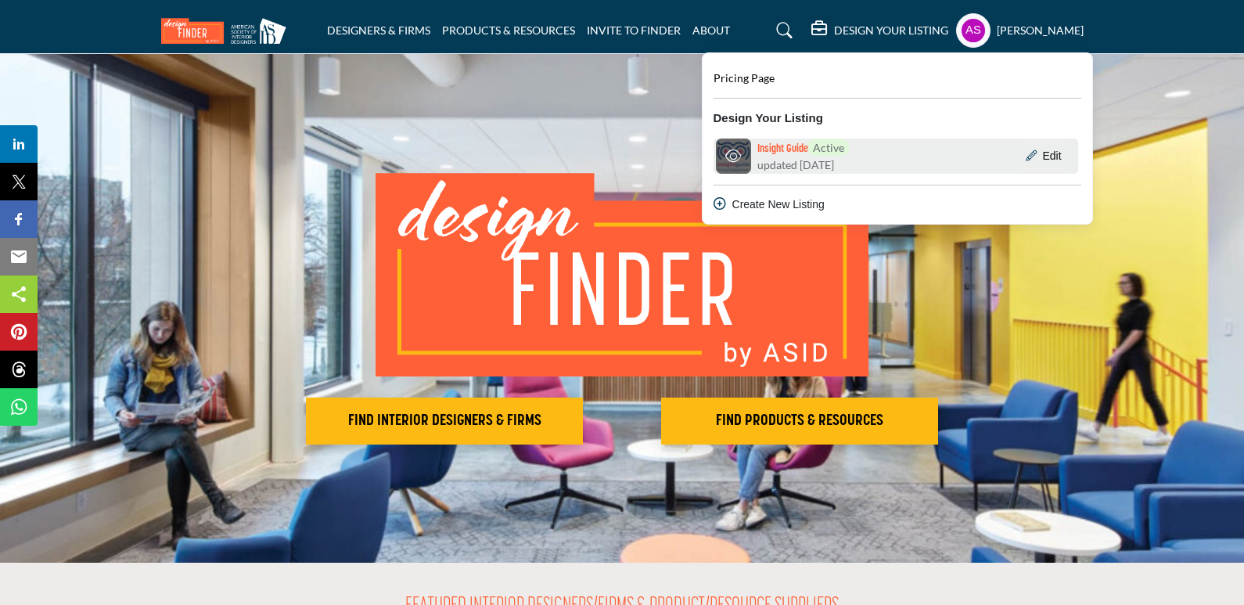
click at [736, 151] on img at bounding box center [733, 155] width 35 height 35
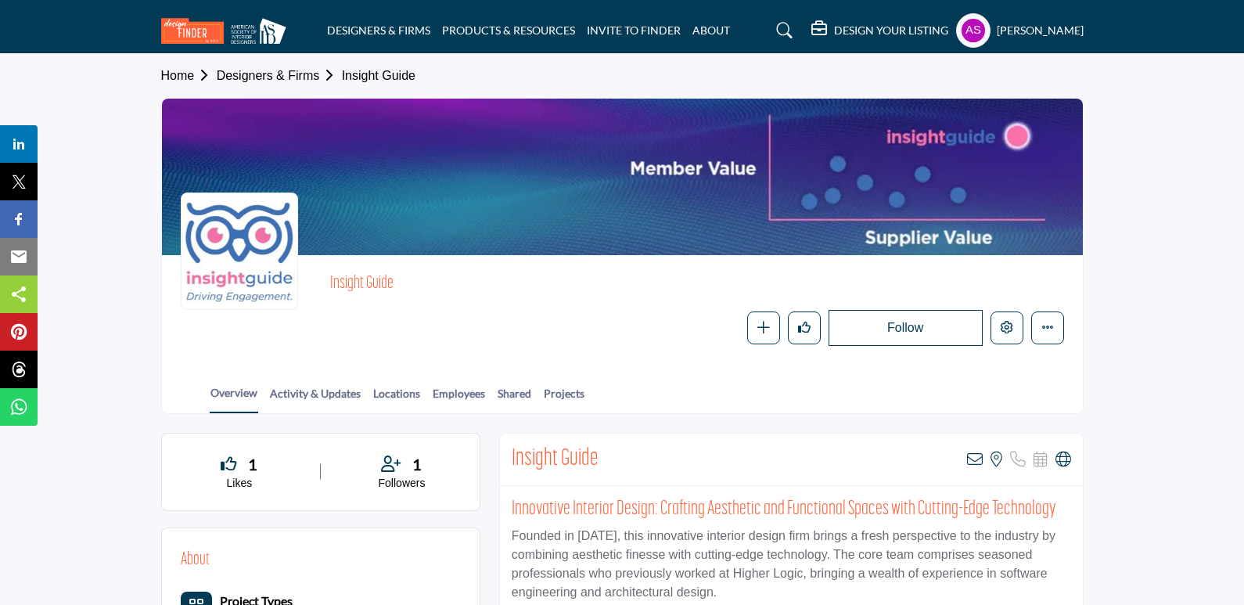
click at [201, 35] on img at bounding box center [227, 31] width 133 height 26
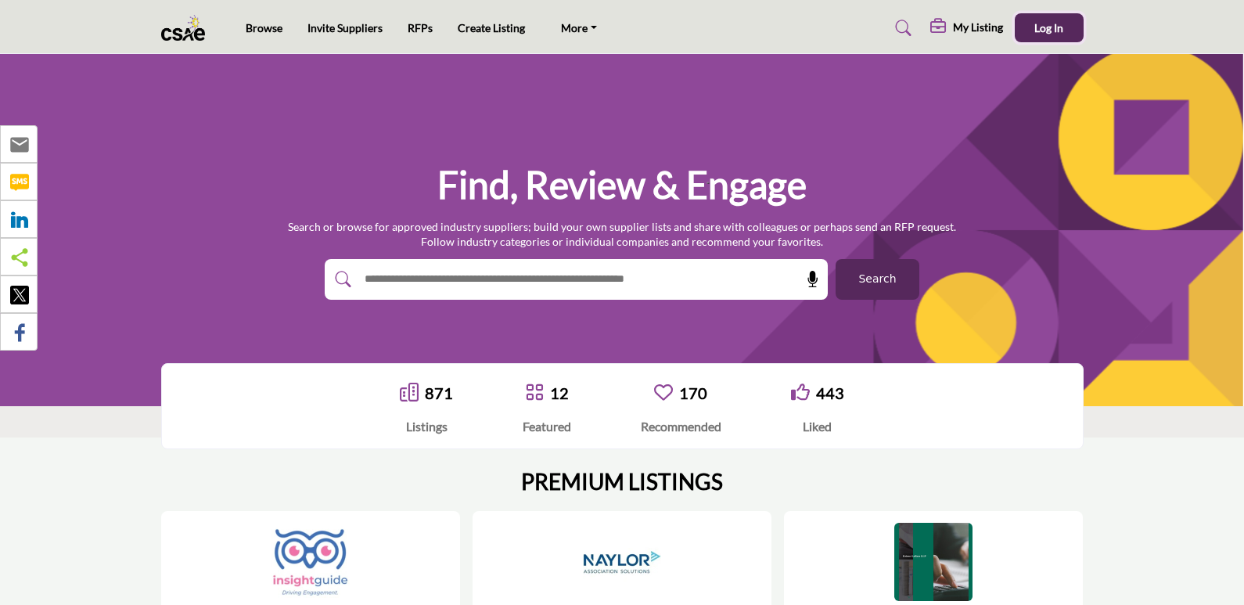
click at [1062, 30] on span "Log In" at bounding box center [1048, 27] width 29 height 13
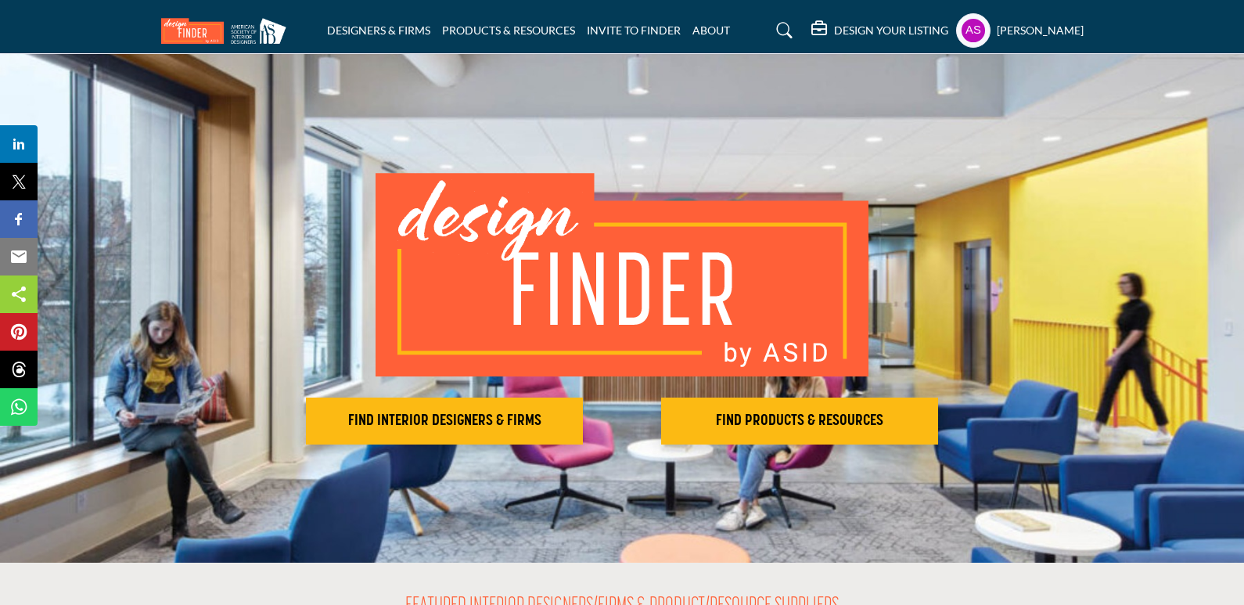
click at [834, 26] on h5 "DESIGN YOUR LISTING" at bounding box center [891, 30] width 114 height 14
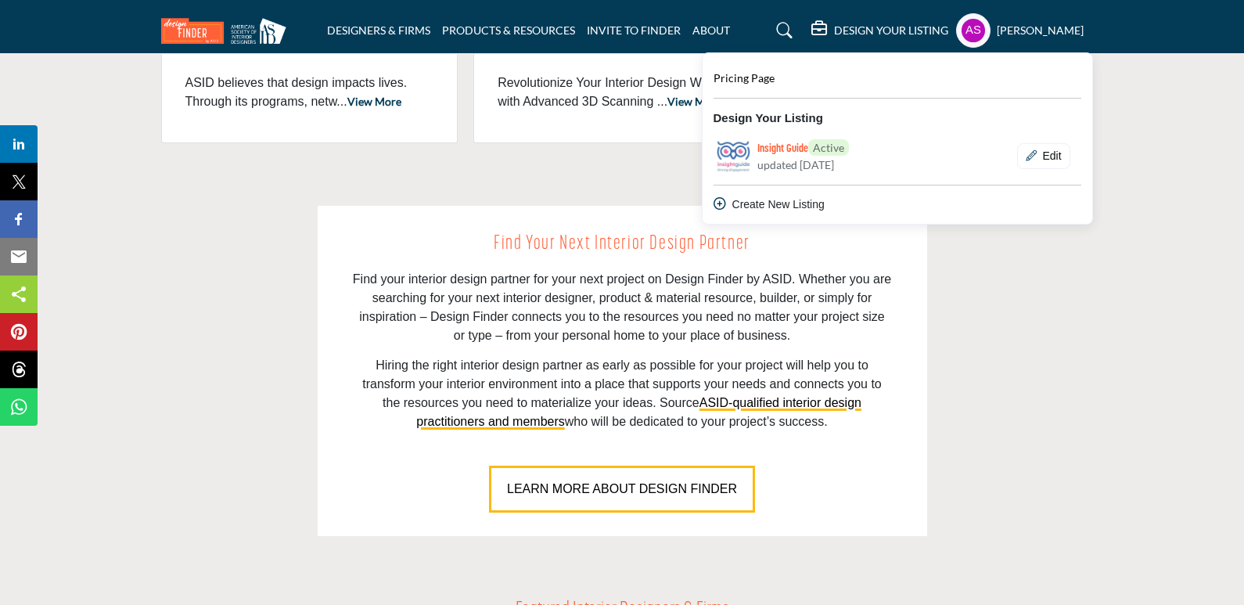
click at [236, 329] on div "Find Your Next Interior Design Partner Find your interior design partner for yo…" at bounding box center [622, 371] width 939 height 330
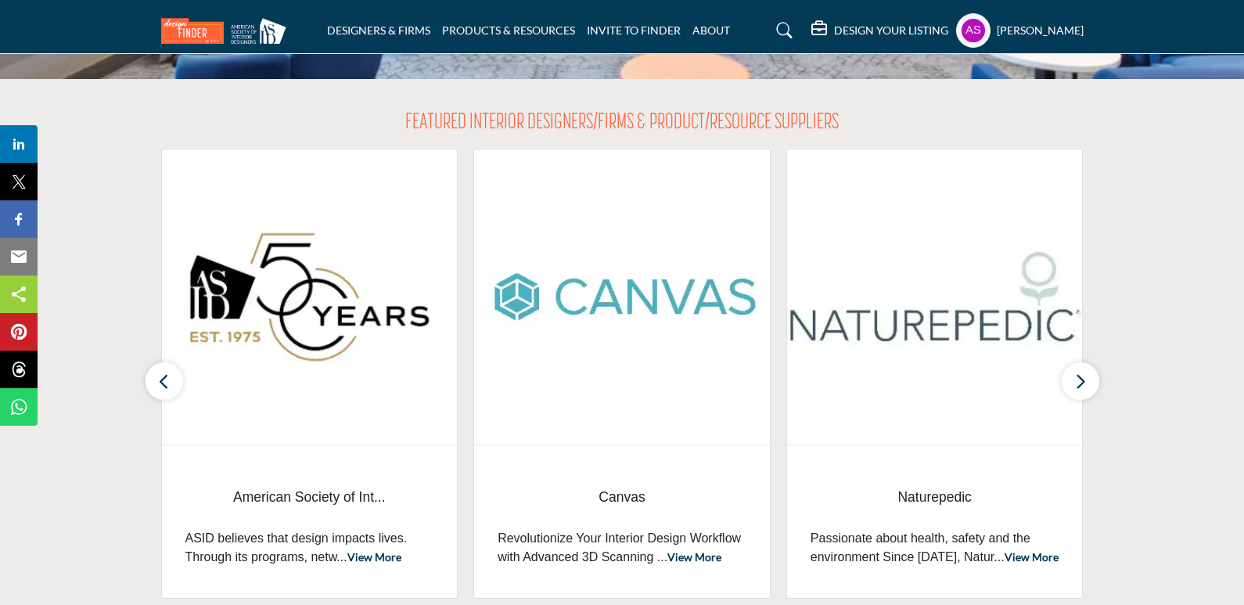
scroll to position [704, 0]
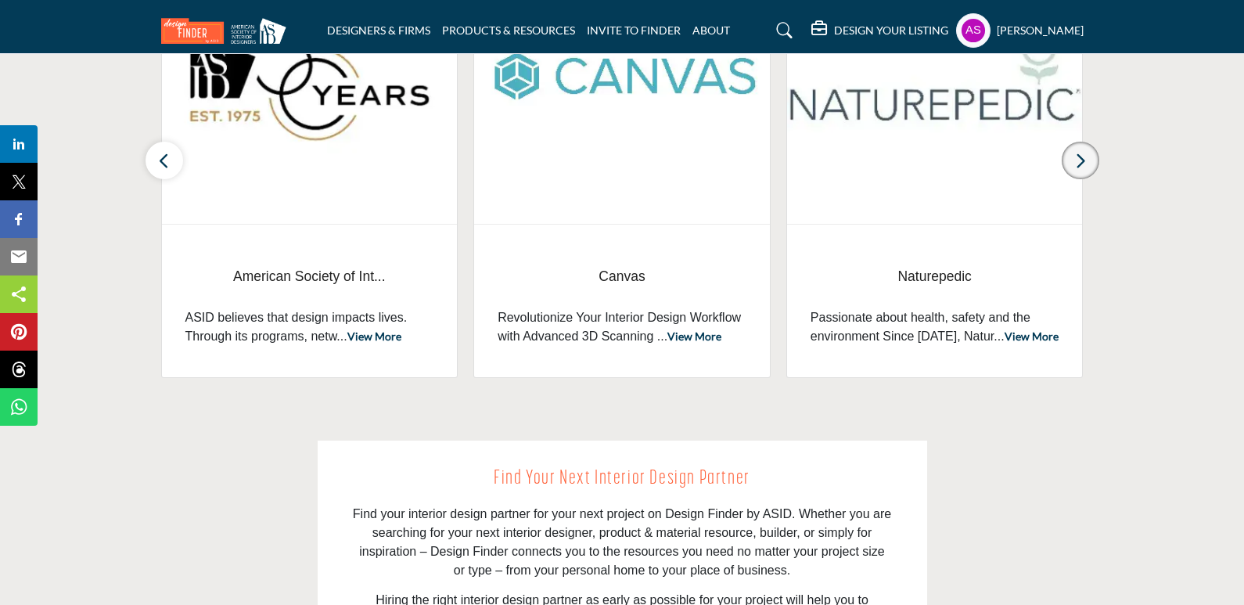
click at [1087, 159] on button "button" at bounding box center [1080, 161] width 38 height 38
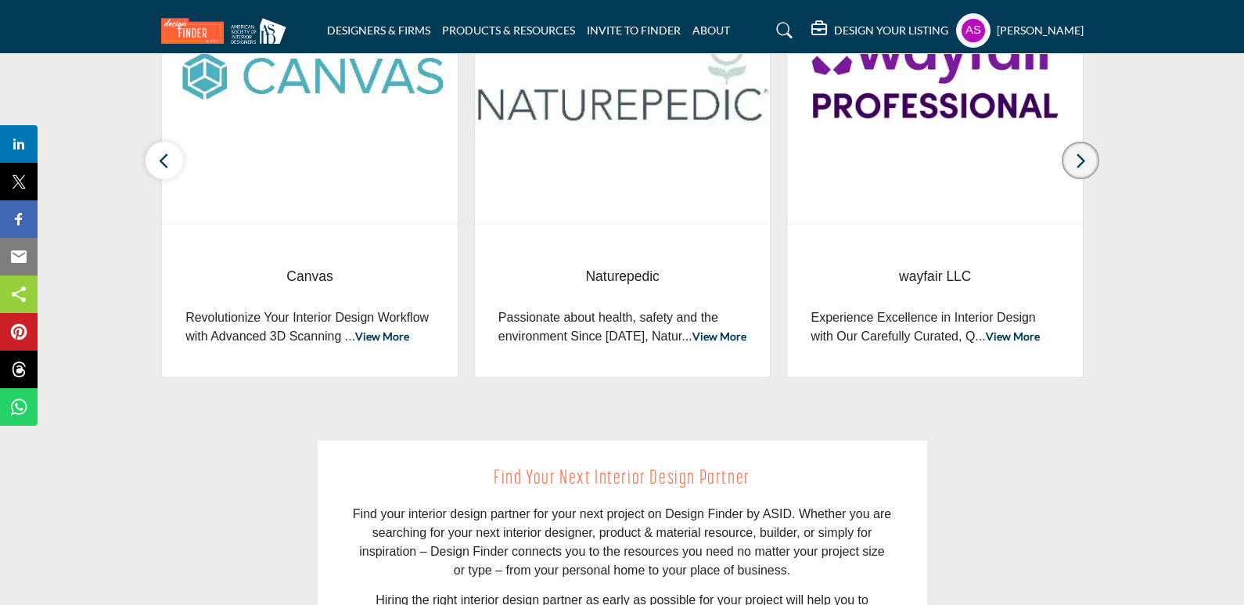
click at [1087, 159] on button "button" at bounding box center [1080, 161] width 38 height 38
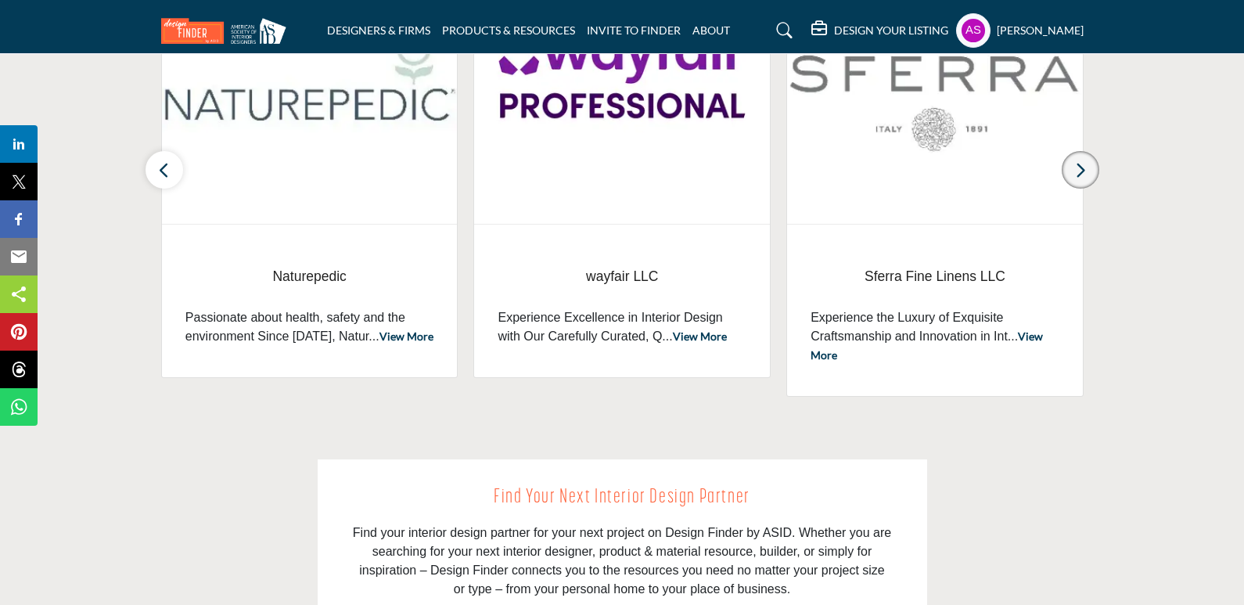
click at [1087, 159] on button "button" at bounding box center [1080, 170] width 38 height 38
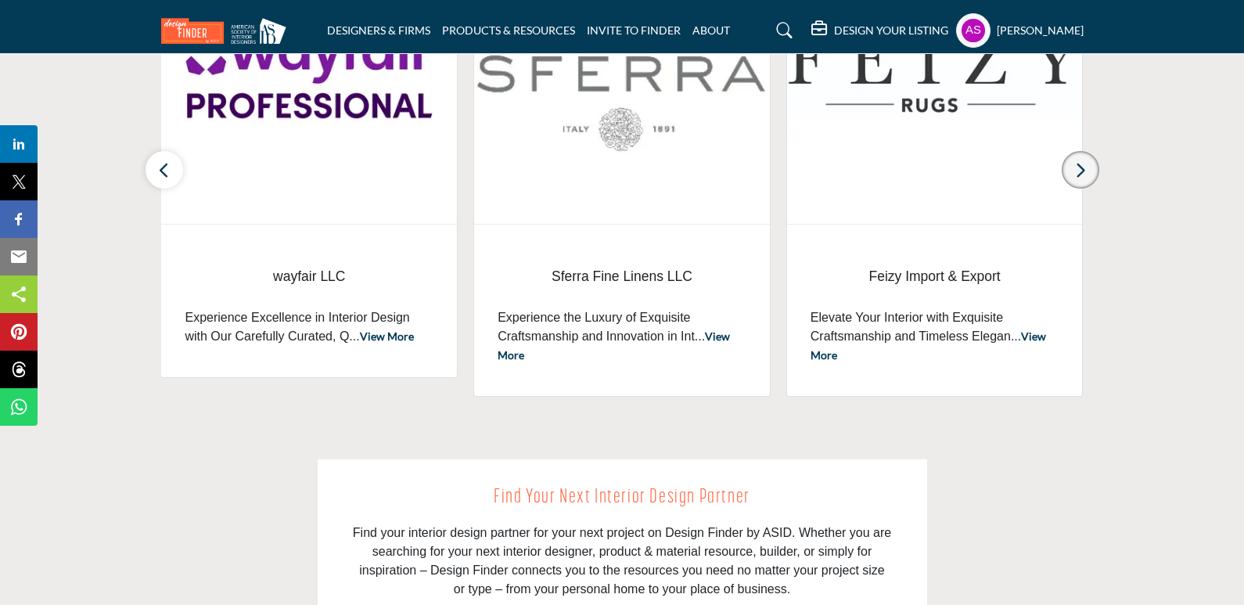
click at [1087, 159] on button "button" at bounding box center [1080, 170] width 38 height 38
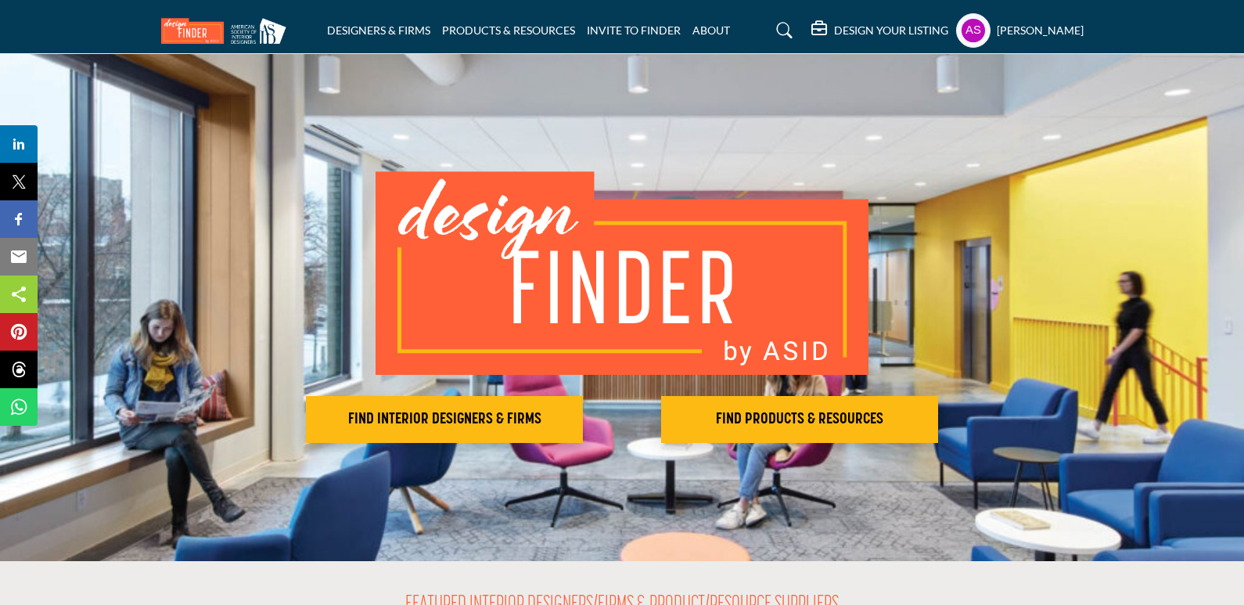
scroll to position [0, 0]
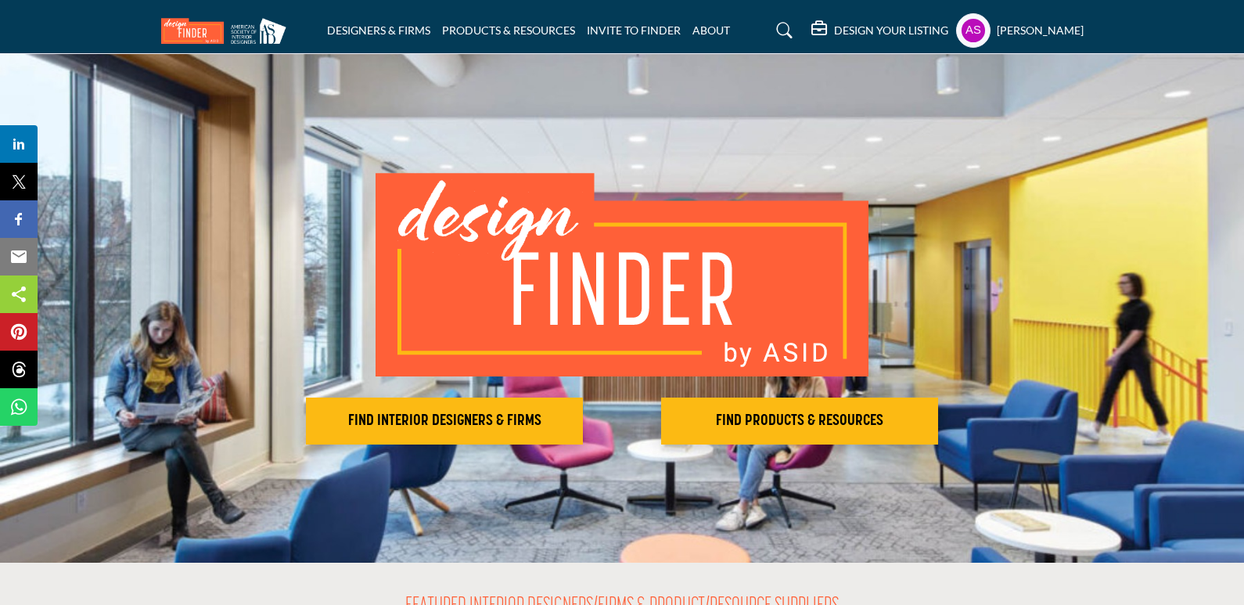
click at [867, 20] on div "DESIGN YOUR LISTING Pricing Page Design Your Listing Insight Guide" at bounding box center [947, 30] width 272 height 34
click at [817, 31] on icon at bounding box center [820, 29] width 19 height 16
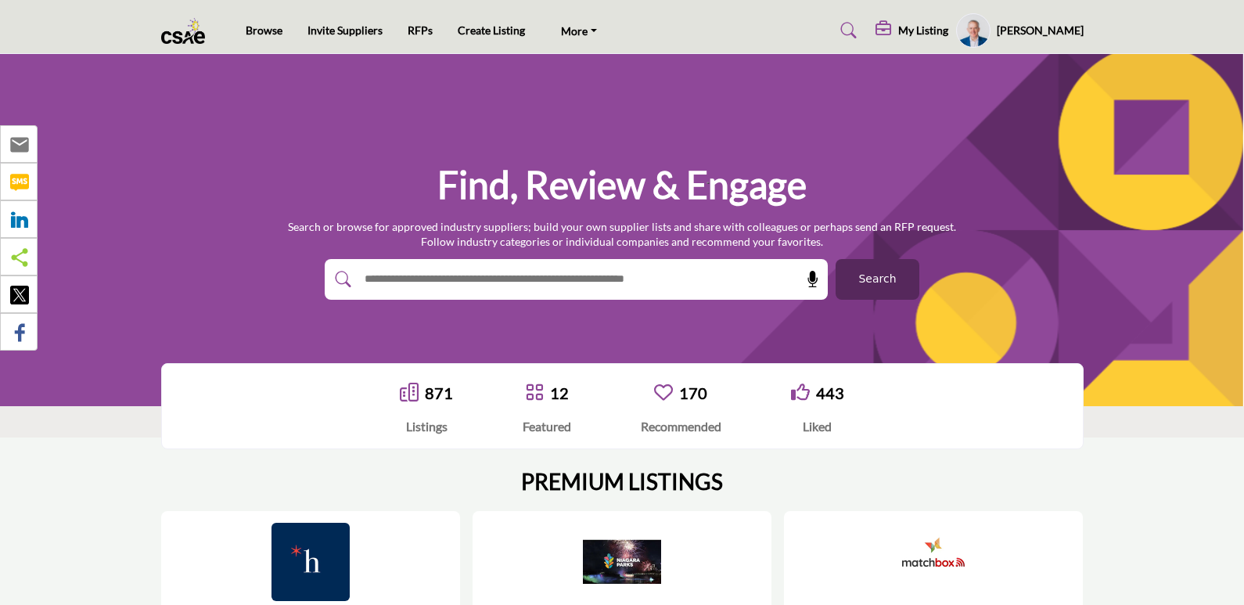
click at [891, 32] on icon at bounding box center [884, 29] width 19 height 16
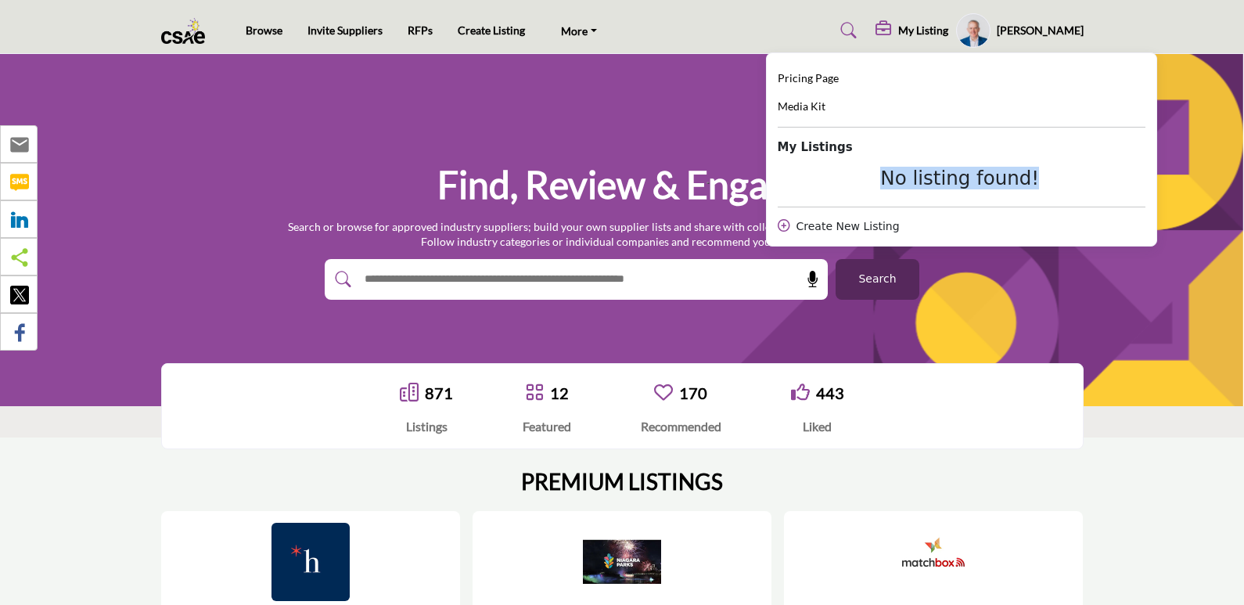
drag, startPoint x: 902, startPoint y: 184, endPoint x: 1107, endPoint y: 168, distance: 205.5
click at [1107, 168] on div "No listing found!" at bounding box center [959, 178] width 365 height 23
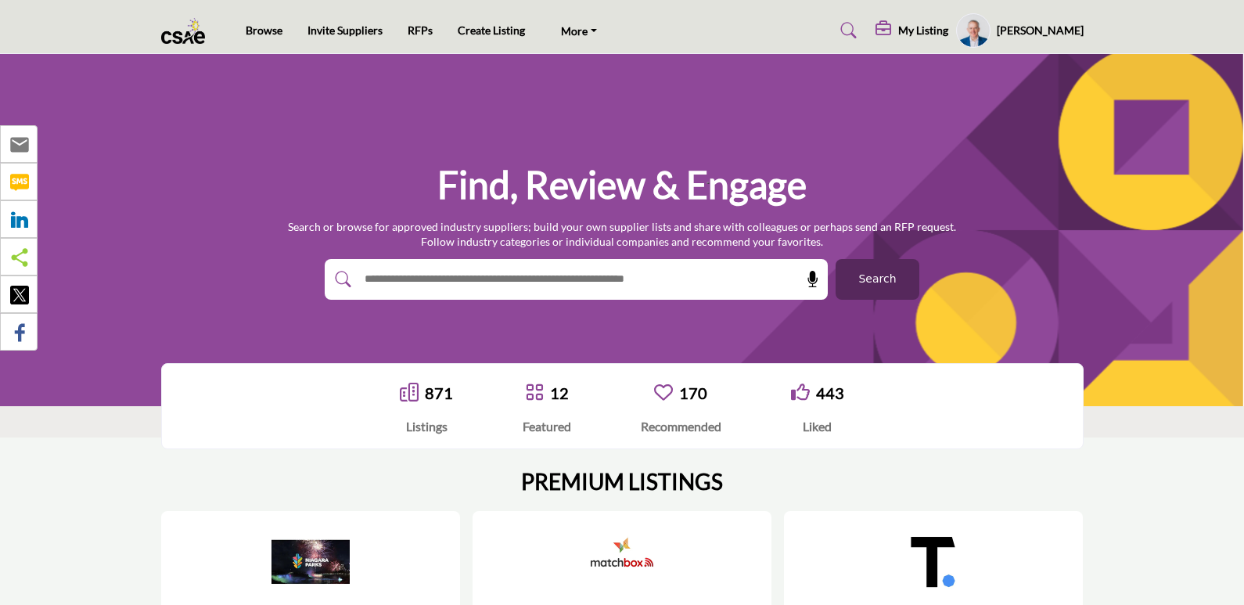
click at [381, 182] on div "Find, Review & Engage Search or browse for approved industry suppliers; build y…" at bounding box center [622, 229] width 922 height 139
click at [412, 275] on input "text" at bounding box center [542, 279] width 373 height 23
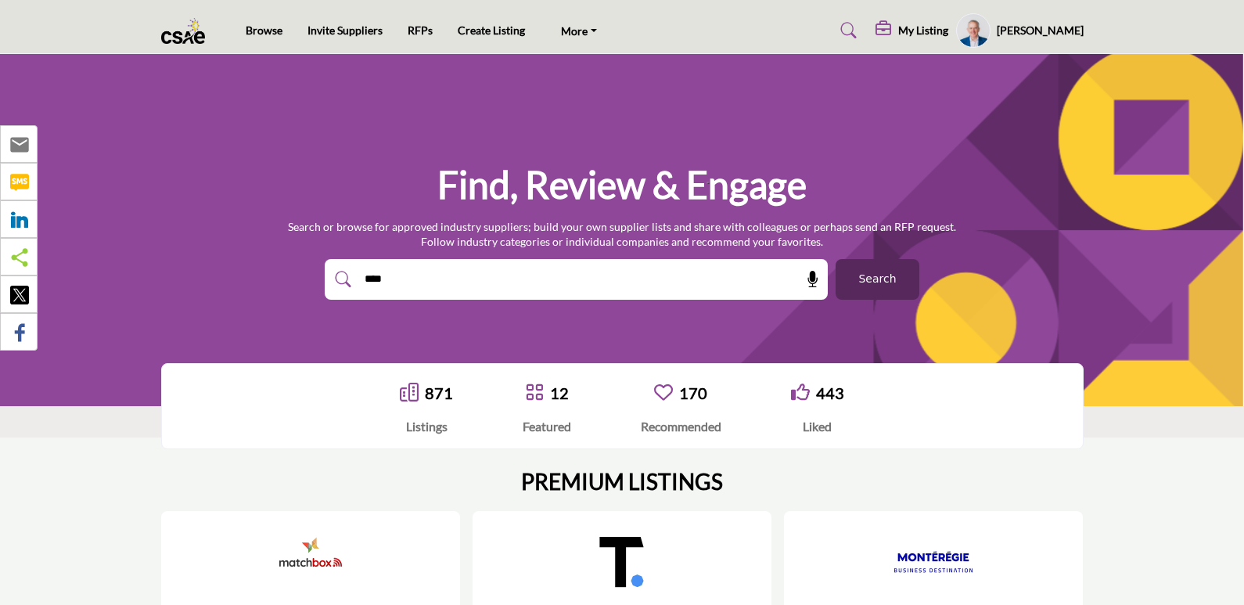
type input "*******"
click at [835, 259] on button "Search" at bounding box center [877, 279] width 84 height 41
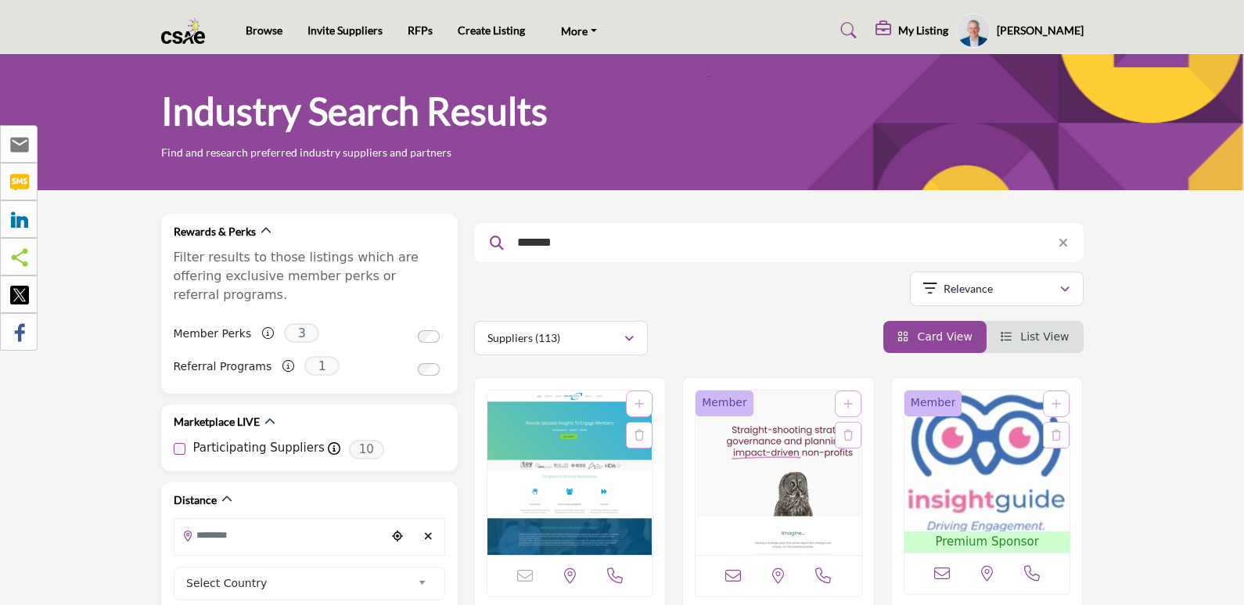
click at [894, 32] on icon at bounding box center [884, 29] width 19 height 16
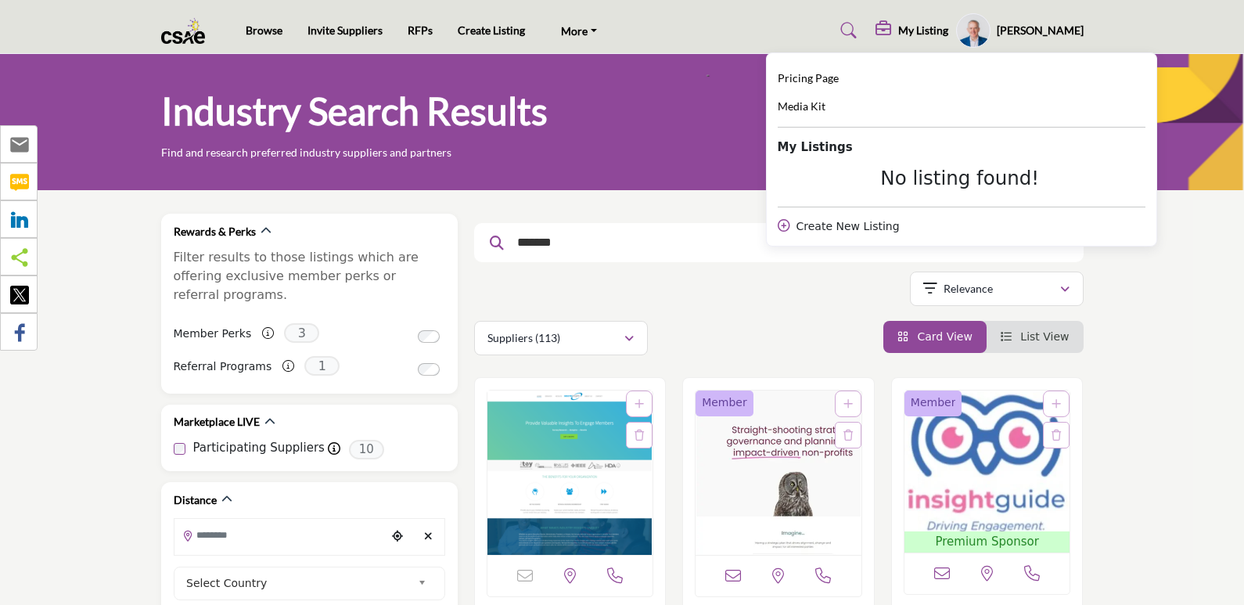
click at [940, 491] on img "Open Listing in new tab" at bounding box center [987, 460] width 166 height 141
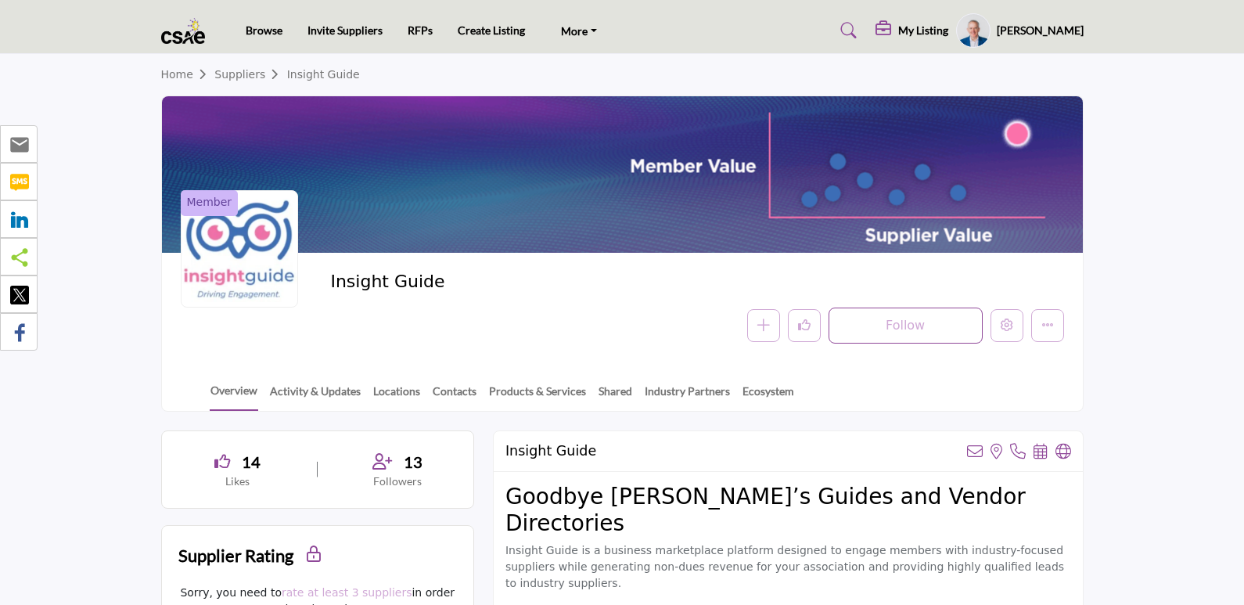
click at [707, 161] on div at bounding box center [622, 174] width 921 height 156
click at [975, 42] on profile-featured-b4d2cde3-2d86-42e7-8e32-1dce5449a0e1 "Show hide supplier dropdown" at bounding box center [973, 30] width 34 height 34
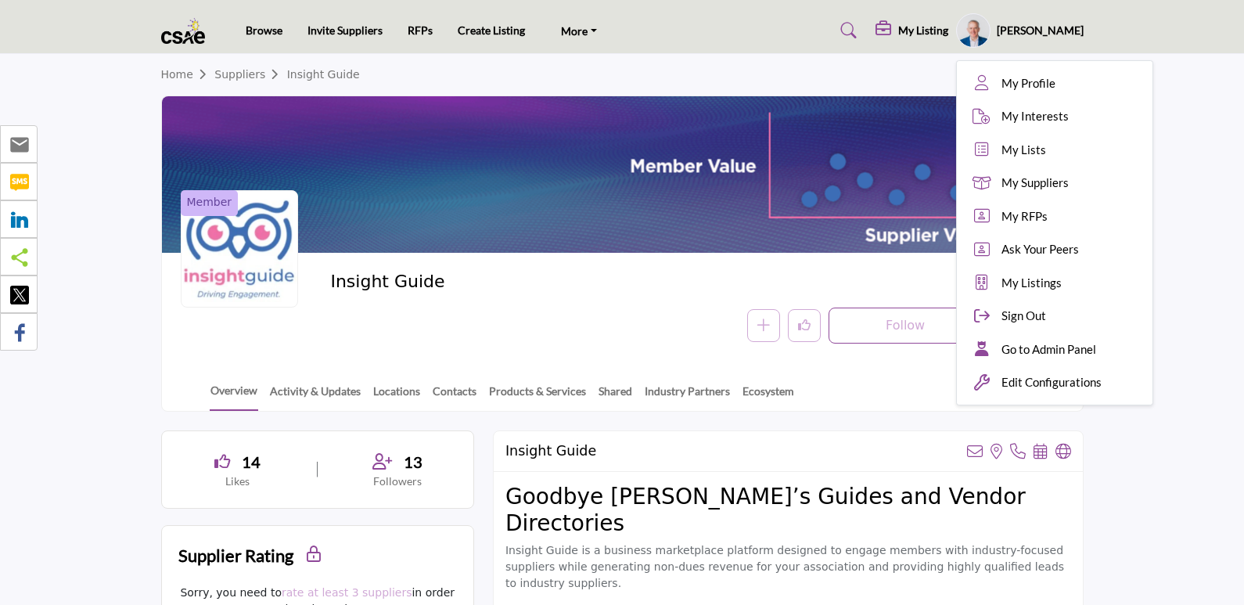
click at [910, 27] on div "My Listing" at bounding box center [911, 30] width 73 height 19
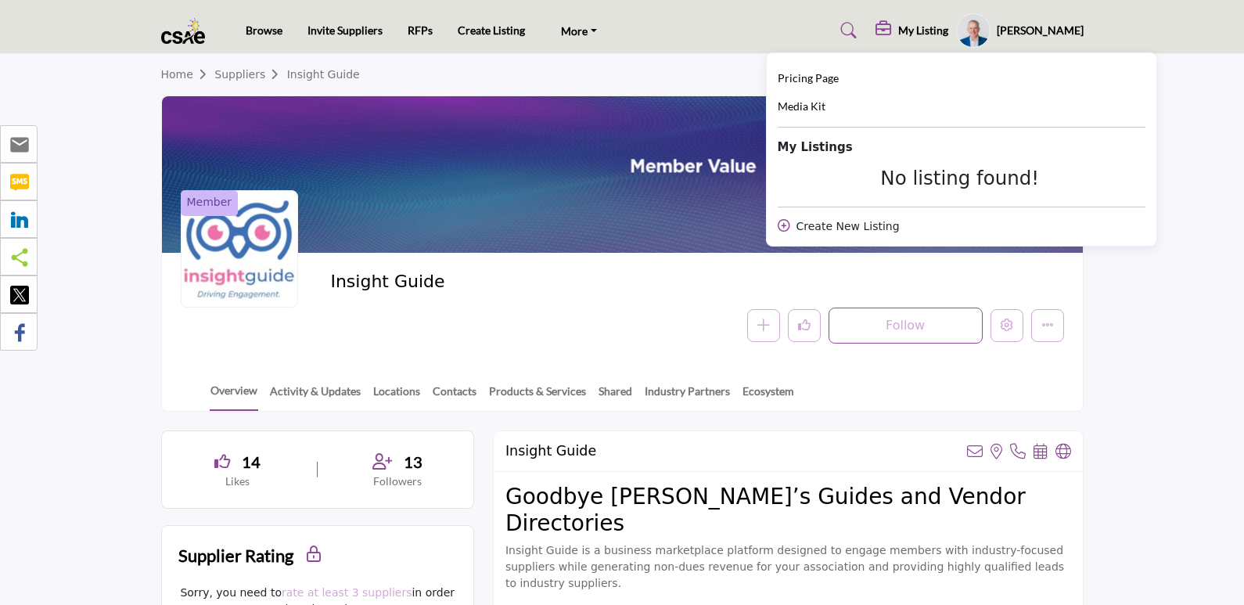
click at [581, 223] on div at bounding box center [622, 174] width 921 height 156
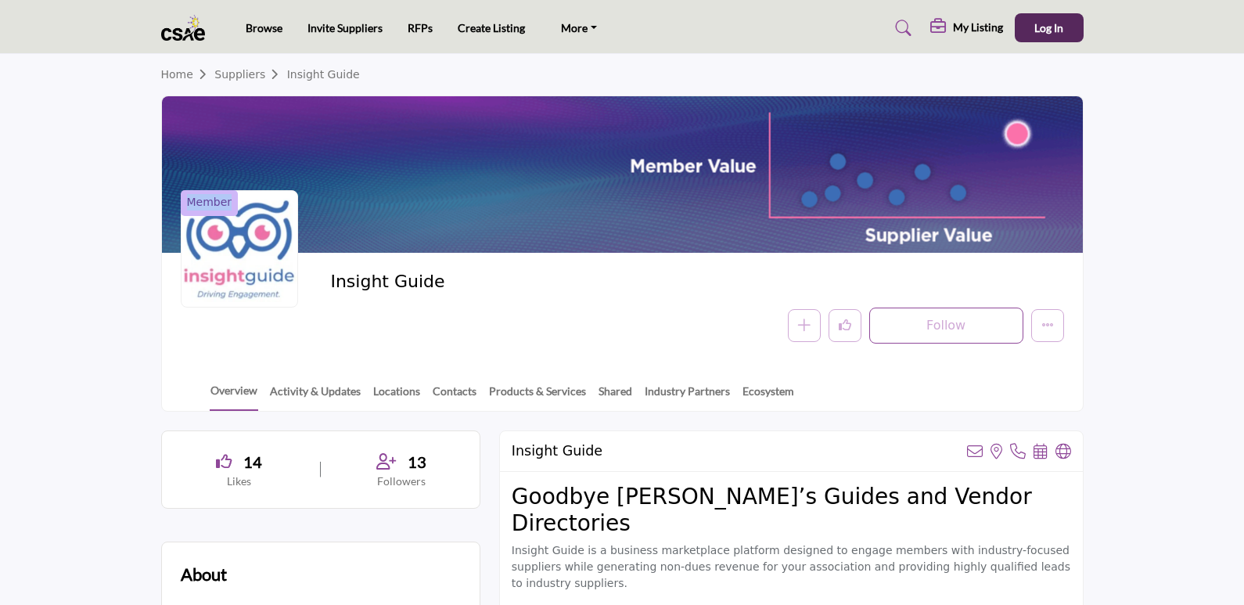
drag, startPoint x: 281, startPoint y: 254, endPoint x: 85, endPoint y: 246, distance: 195.7
click at [85, 246] on section "Home Suppliers Insight Guide Member Insight Guide Follow Following Message Reco…" at bounding box center [622, 232] width 1244 height 357
click at [31, 311] on section "Home Suppliers Insight Guide Member Insight Guide Follow Following Message Reco…" at bounding box center [622, 232] width 1244 height 357
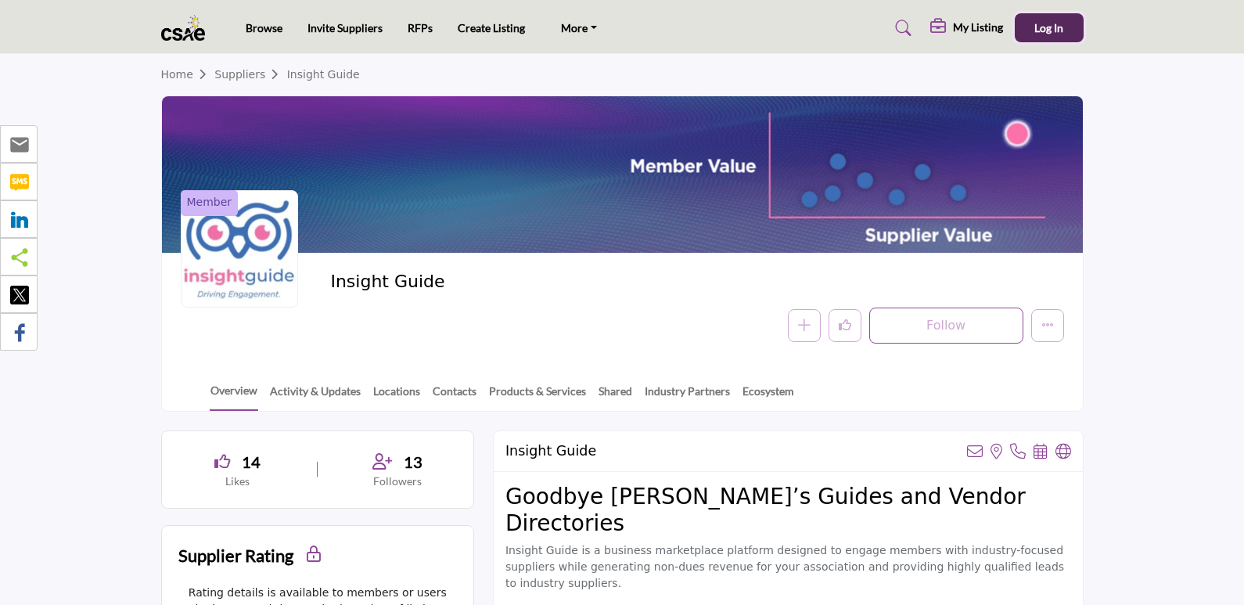
click at [1043, 27] on span "Log In" at bounding box center [1048, 27] width 29 height 13
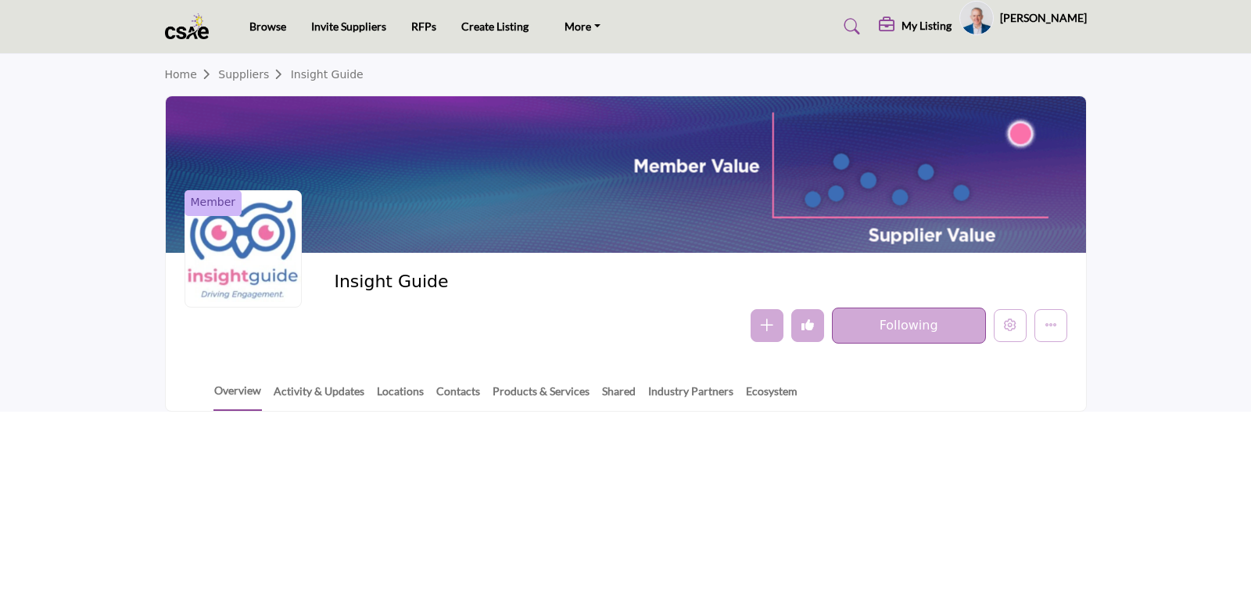
click at [933, 27] on h5 "My Listing" at bounding box center [927, 26] width 50 height 14
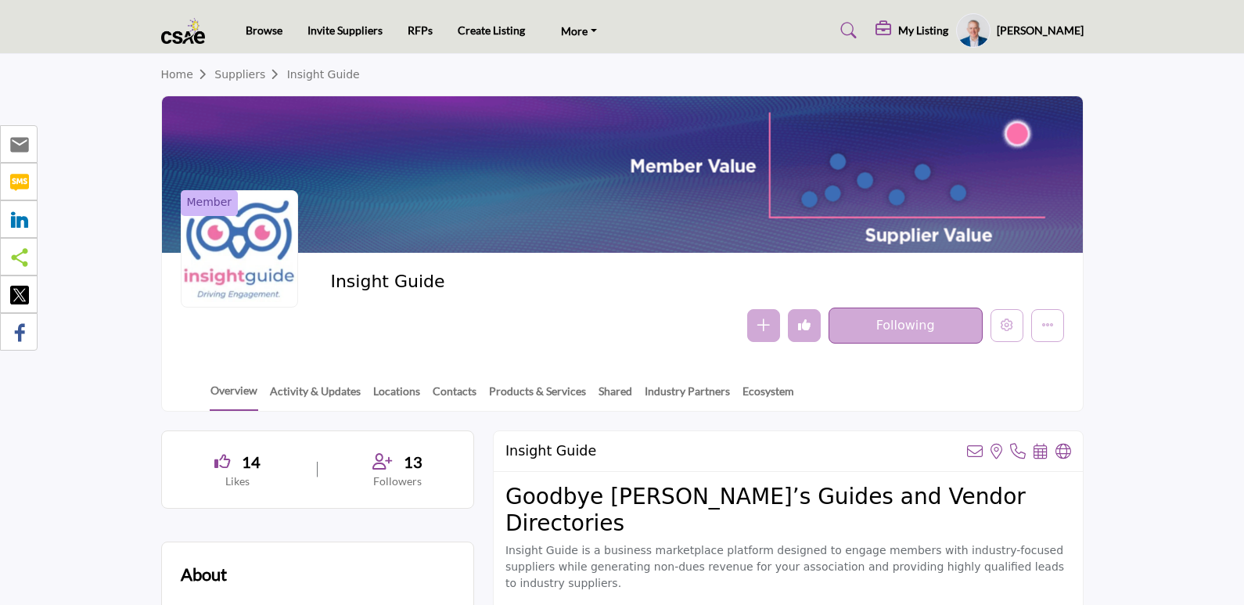
click at [935, 27] on h5 "My Listing" at bounding box center [923, 30] width 50 height 14
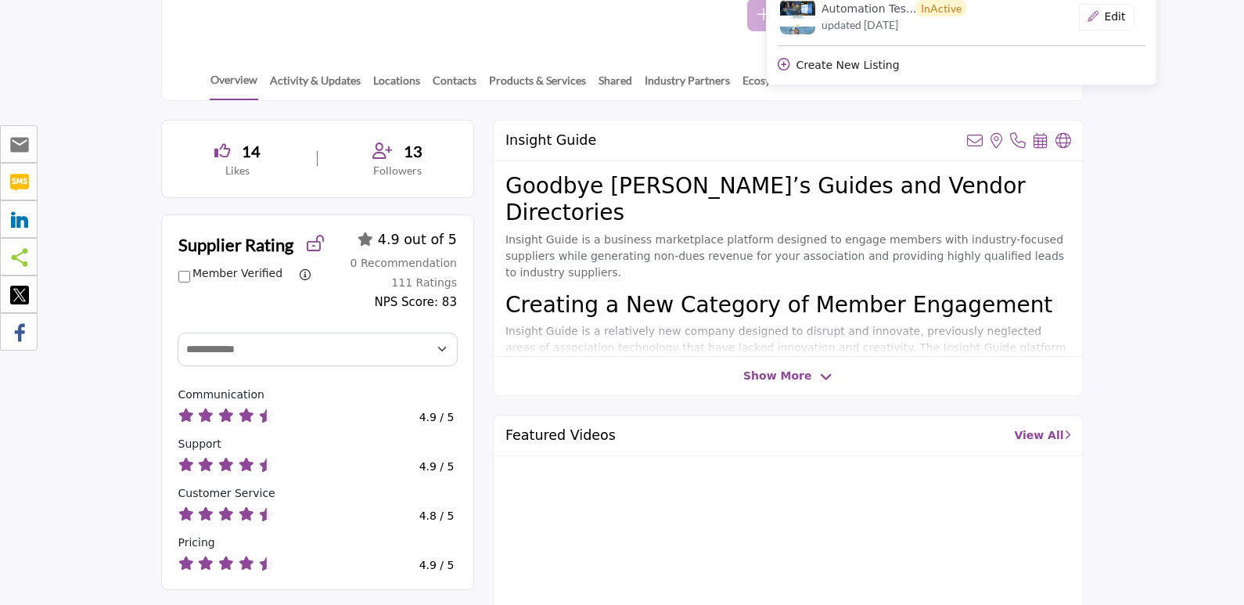
scroll to position [469, 0]
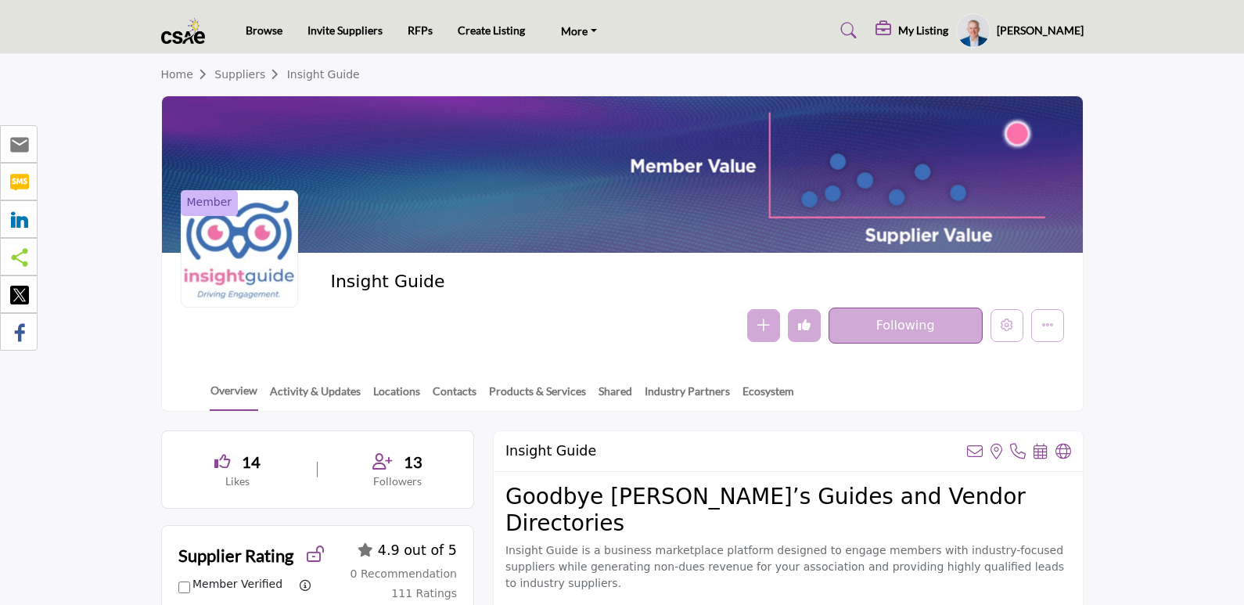
click at [329, 361] on div "Member Insight Guide Follow Following Message Recommended Add to My Suppliers P…" at bounding box center [622, 308] width 921 height 110
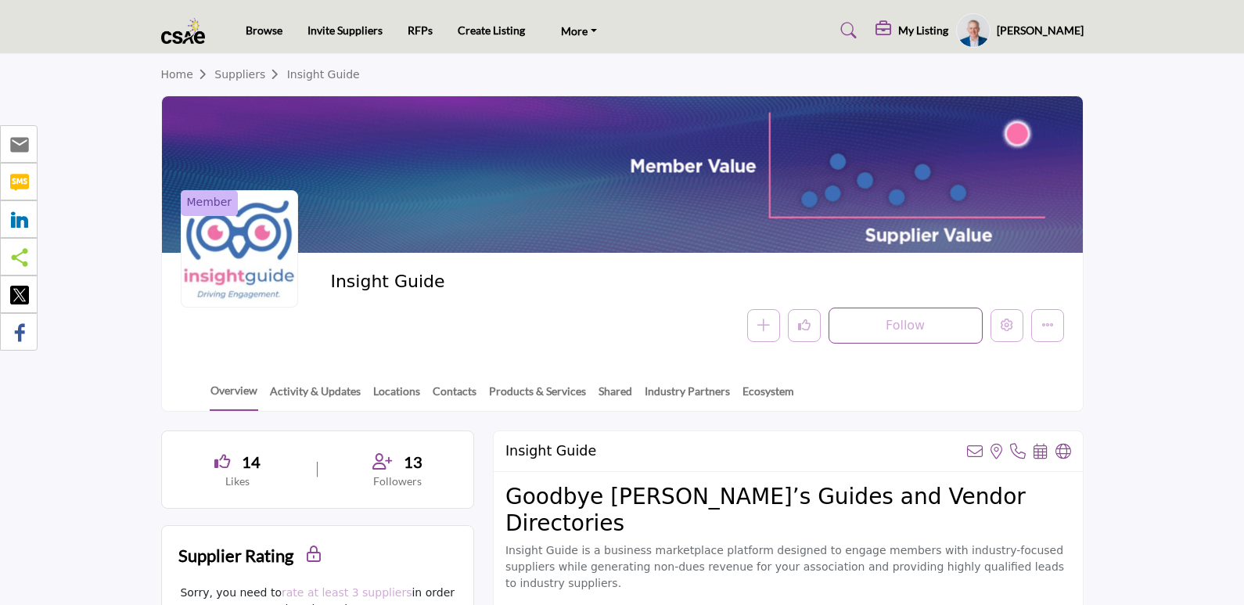
click at [919, 30] on h5 "My Listing" at bounding box center [923, 30] width 50 height 14
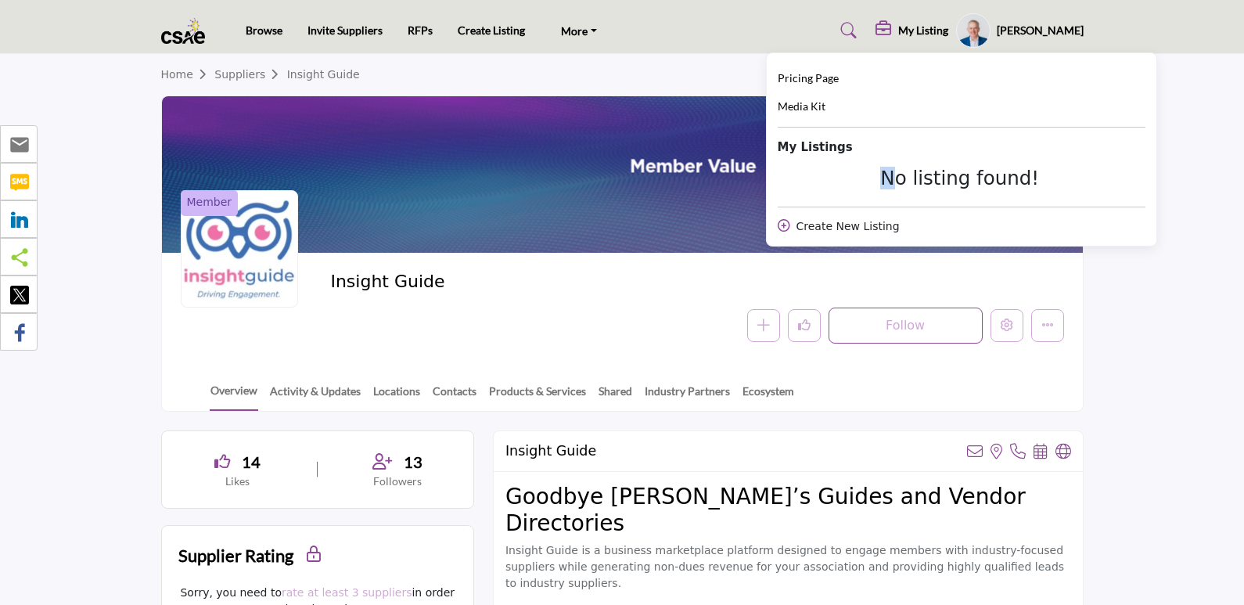
drag, startPoint x: 909, startPoint y: 182, endPoint x: 1129, endPoint y: 152, distance: 222.7
click at [1129, 152] on div "Pricing Page Media Kit My Listings No listing found!" at bounding box center [961, 152] width 368 height 165
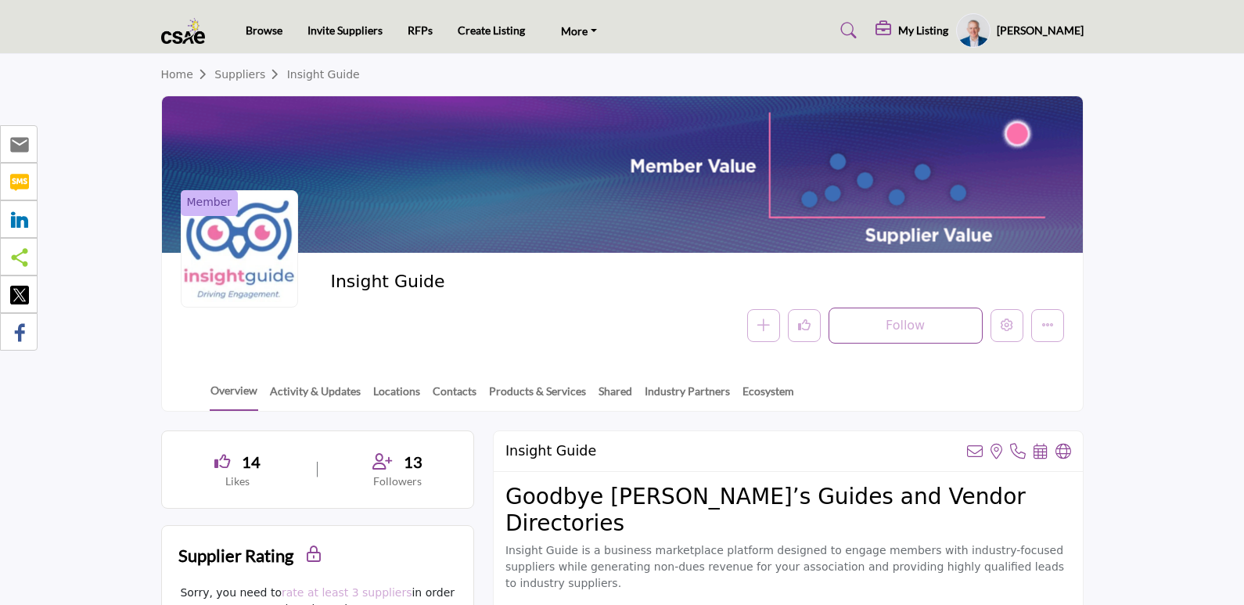
click at [1004, 31] on div "Andy Steggles My Profile My Interests My Lists My Suppliers My RFPs Ask Your Pe…" at bounding box center [1019, 30] width 127 height 34
click at [990, 31] on profile-featured-b4d2cde3-2d86-42e7-8e32-1dce5449a0e1 "Show hide supplier dropdown" at bounding box center [973, 30] width 34 height 34
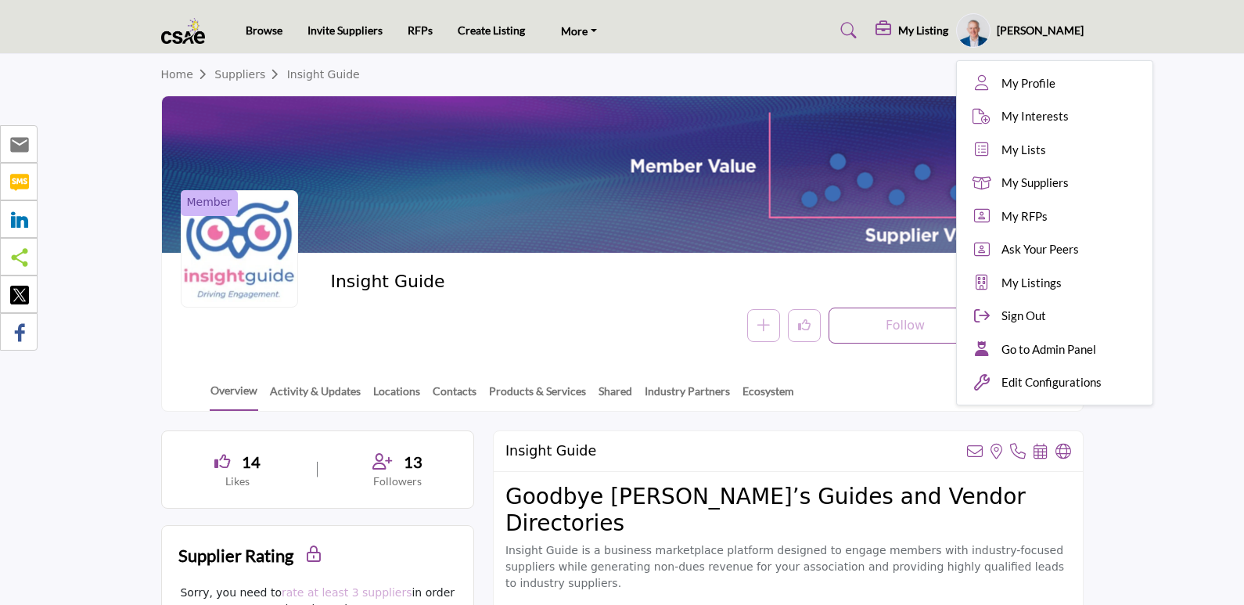
click at [555, 283] on h2 "Insight Guide" at bounding box center [545, 281] width 430 height 20
